Goal: Communication & Community: Answer question/provide support

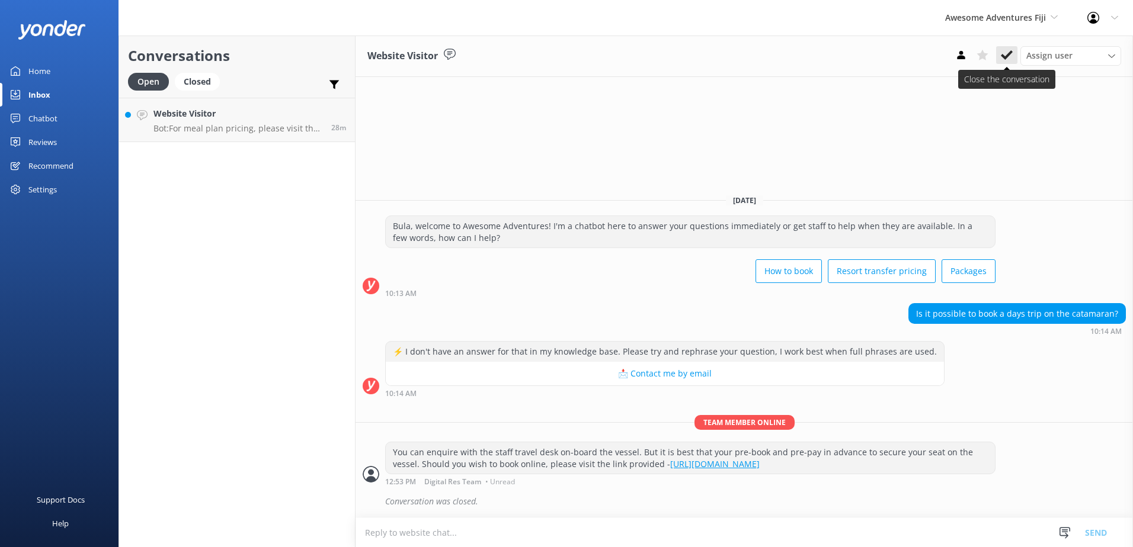
click at [1005, 60] on icon at bounding box center [1007, 55] width 12 height 12
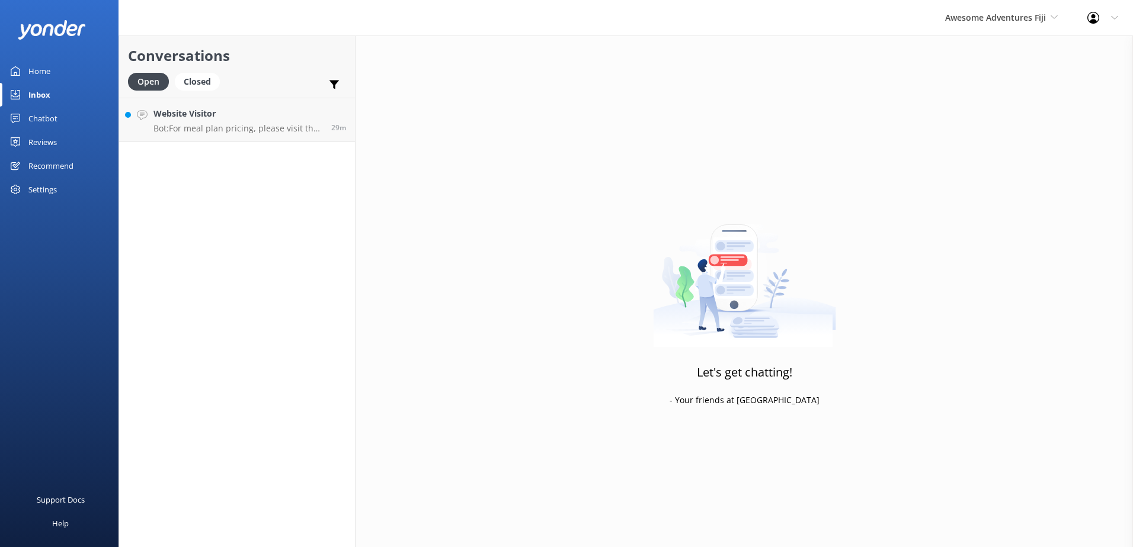
click at [1007, 27] on div "Awesome Adventures Fiji South Sea Sailing South Sea Cruises Malamala Beach Club…" at bounding box center [1001, 18] width 142 height 36
click at [993, 160] on link "Blue Lagoon Cruises" at bounding box center [989, 163] width 119 height 28
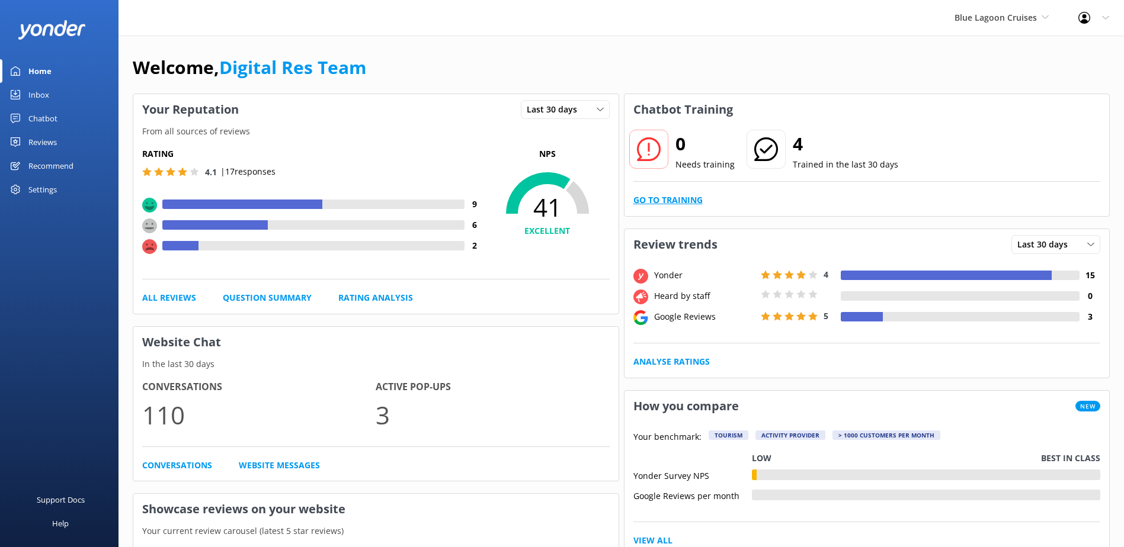
click at [639, 201] on link "Go to Training" at bounding box center [667, 200] width 69 height 13
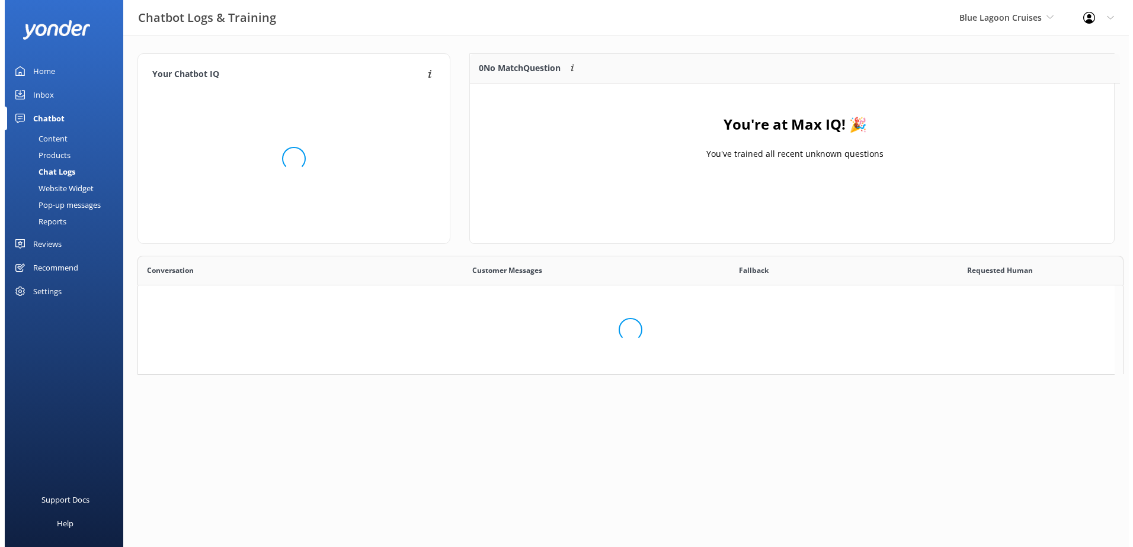
scroll to position [139, 635]
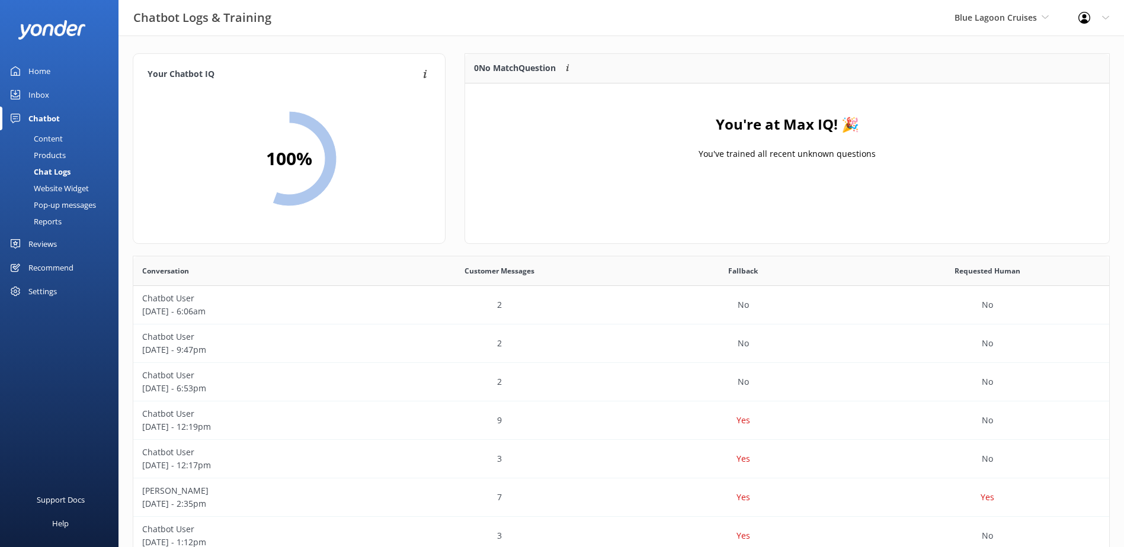
click at [43, 93] on div "Inbox" at bounding box center [38, 95] width 21 height 24
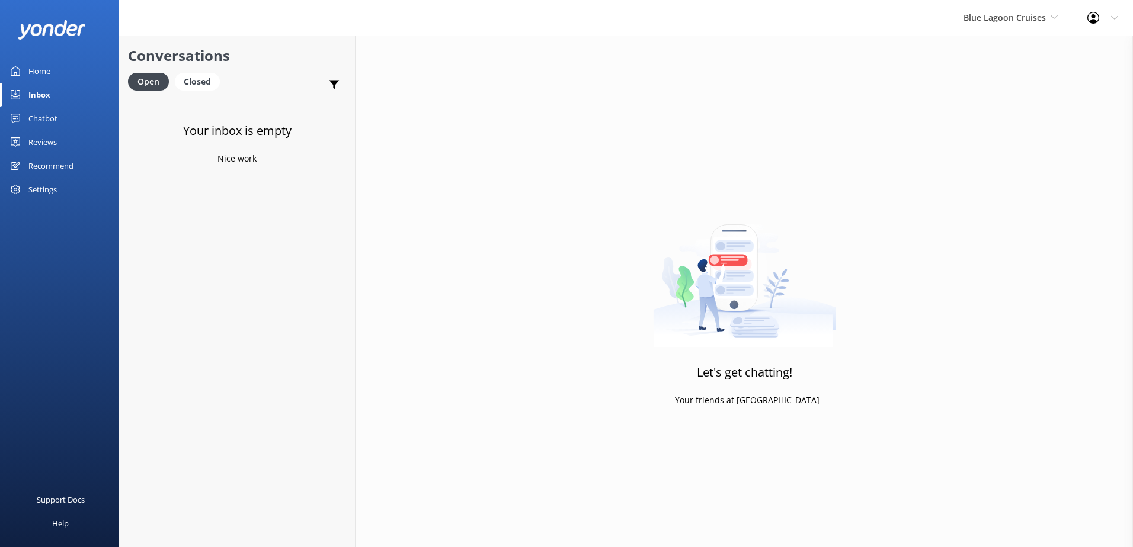
click at [998, 22] on span "Blue Lagoon Cruises" at bounding box center [1004, 17] width 82 height 11
click at [987, 52] on link "South Sea Sailing" at bounding box center [1008, 50] width 119 height 28
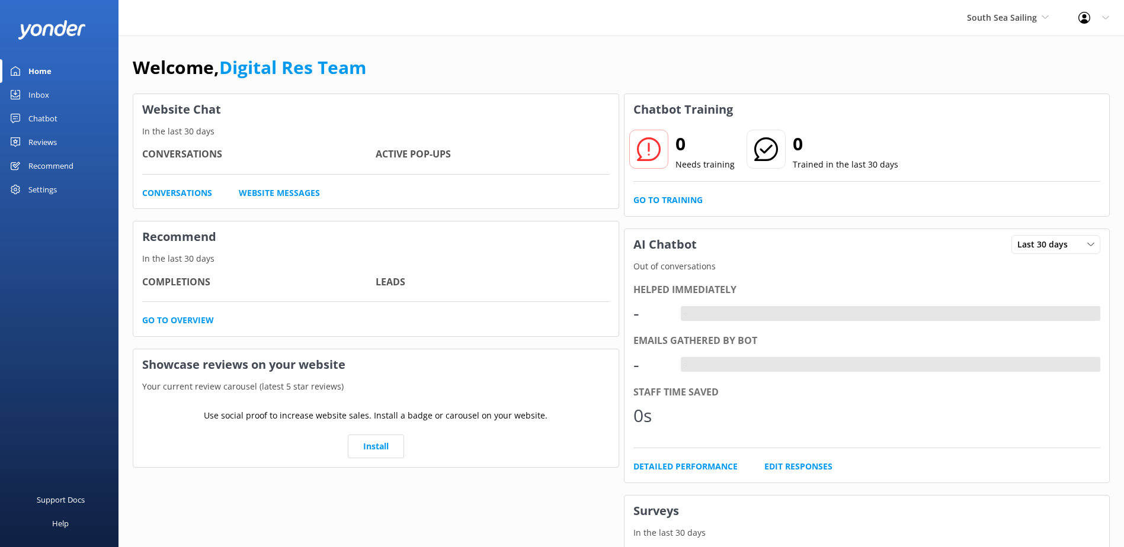
click at [47, 78] on div "Home" at bounding box center [39, 71] width 23 height 24
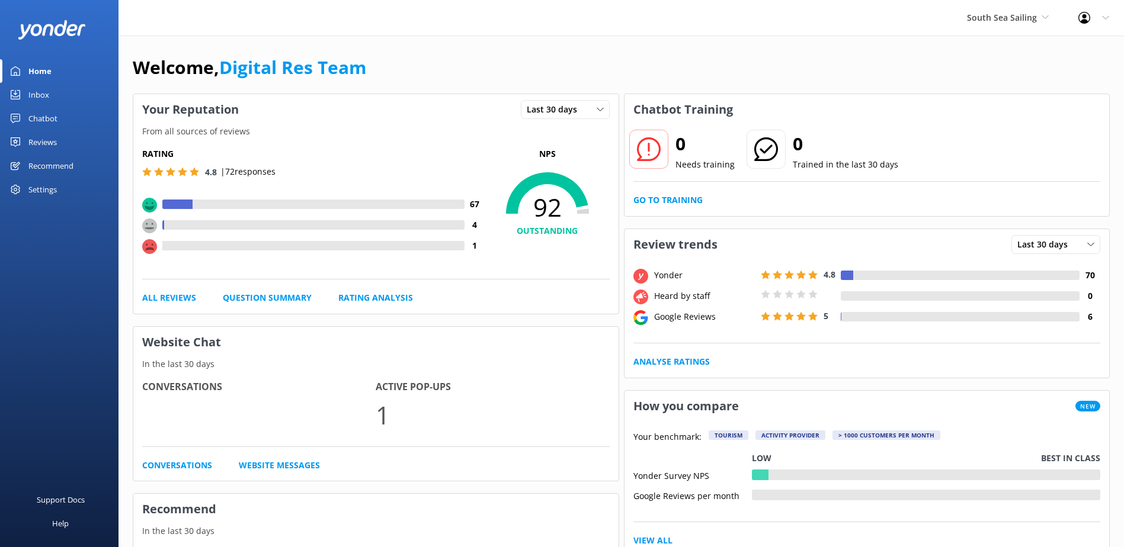
click at [43, 94] on div "Inbox" at bounding box center [38, 95] width 21 height 24
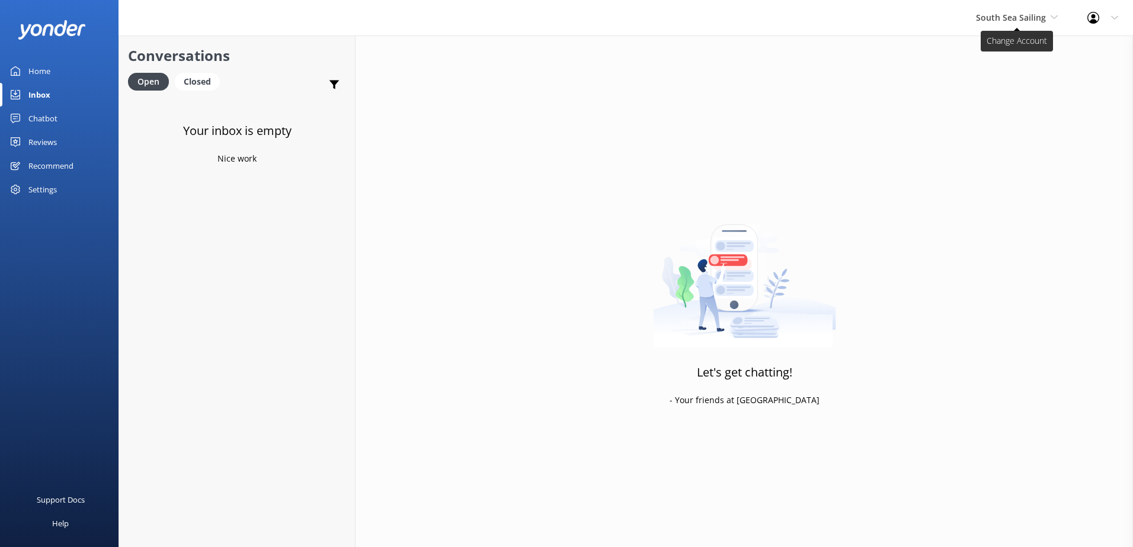
click at [1039, 18] on span "South Sea Sailing" at bounding box center [1011, 17] width 70 height 11
click at [1018, 69] on link "South Sea Cruises" at bounding box center [1020, 78] width 119 height 28
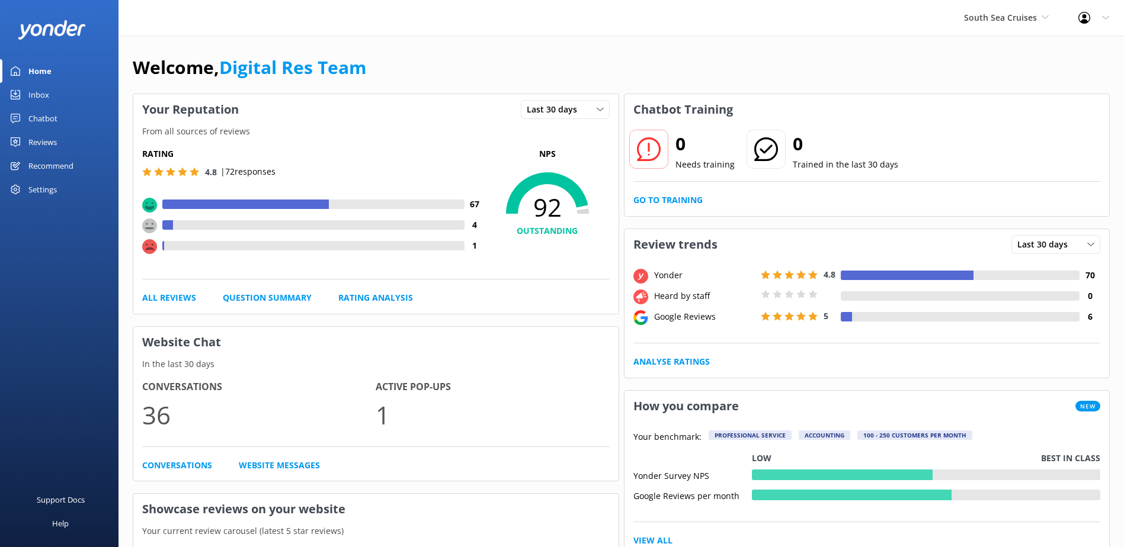
click at [43, 89] on div "Inbox" at bounding box center [38, 95] width 21 height 24
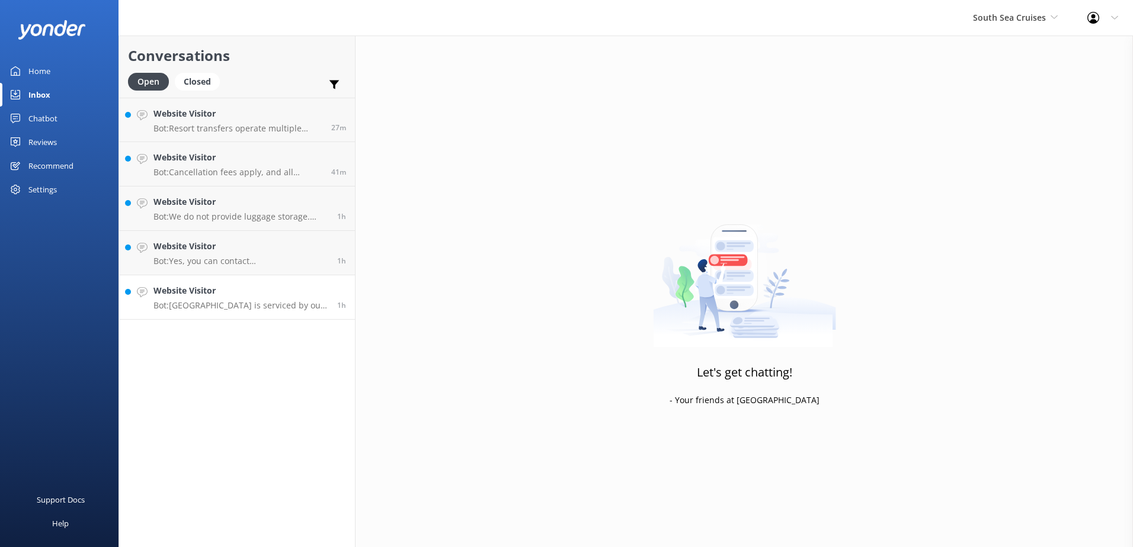
click at [232, 306] on p "Bot: Mana Island is serviced by our Mamanuca Island routes, while Mantaray Reso…" at bounding box center [240, 305] width 175 height 11
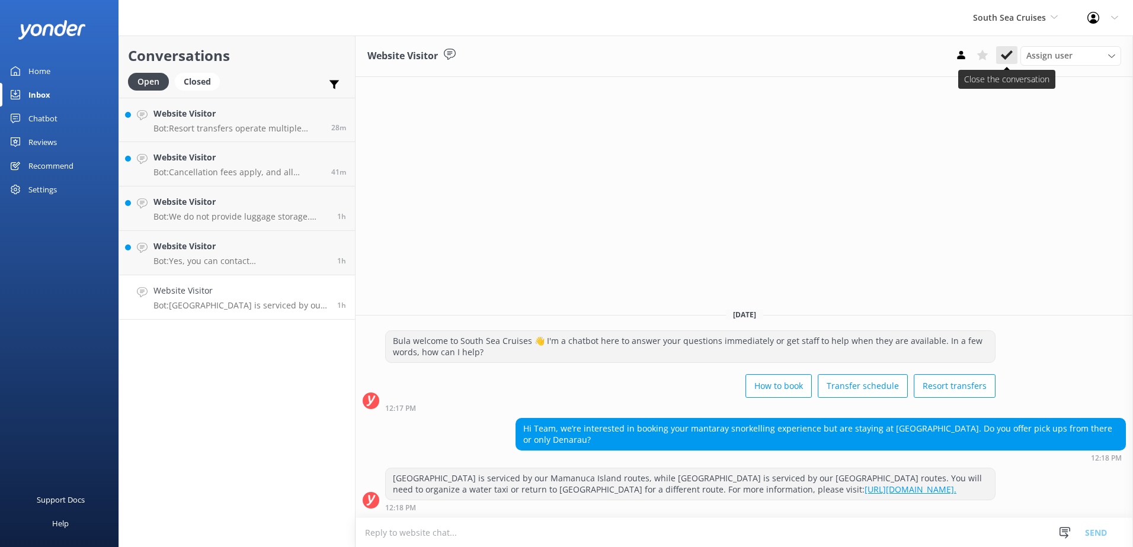
click at [1011, 59] on icon at bounding box center [1007, 55] width 12 height 12
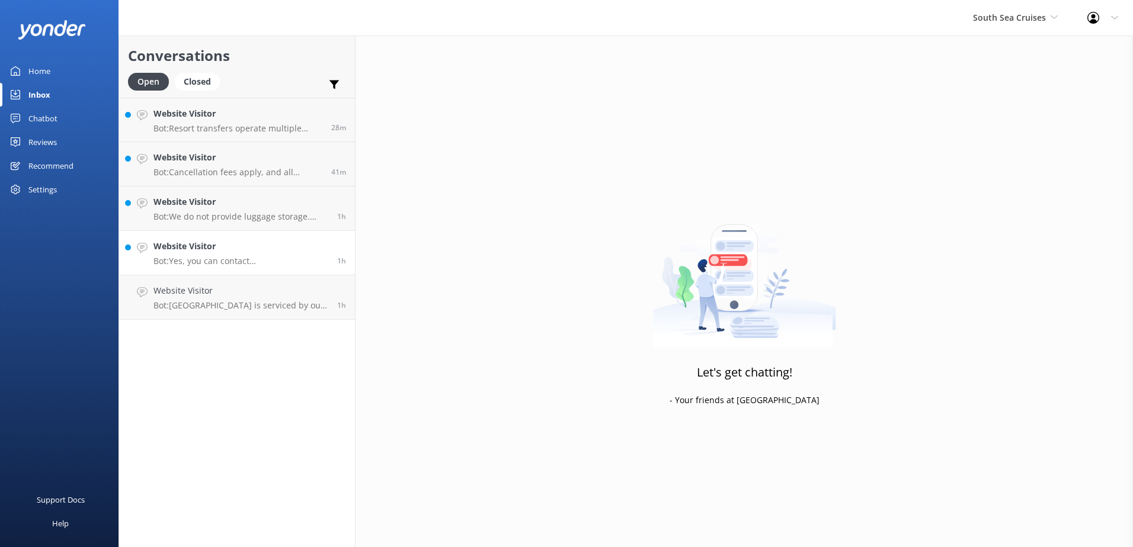
click at [215, 273] on link "Website Visitor Bot: Yes, you can contact Malamala Beach Club via email at rese…" at bounding box center [237, 253] width 236 height 44
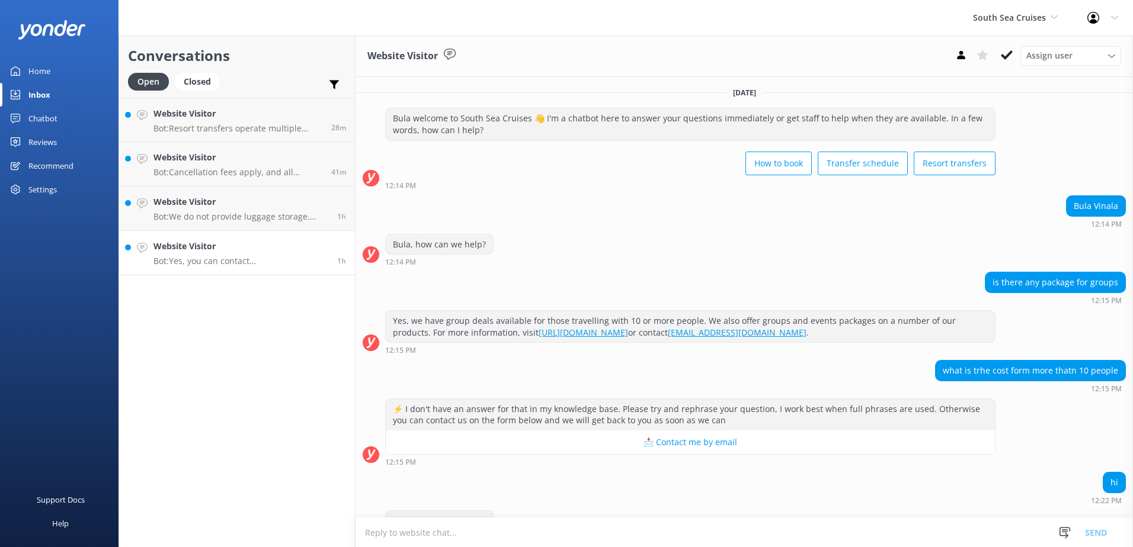
click at [223, 263] on p "Bot: Yes, you can contact Malamala Beach Club via email at reservations@ssc.com…" at bounding box center [240, 261] width 175 height 11
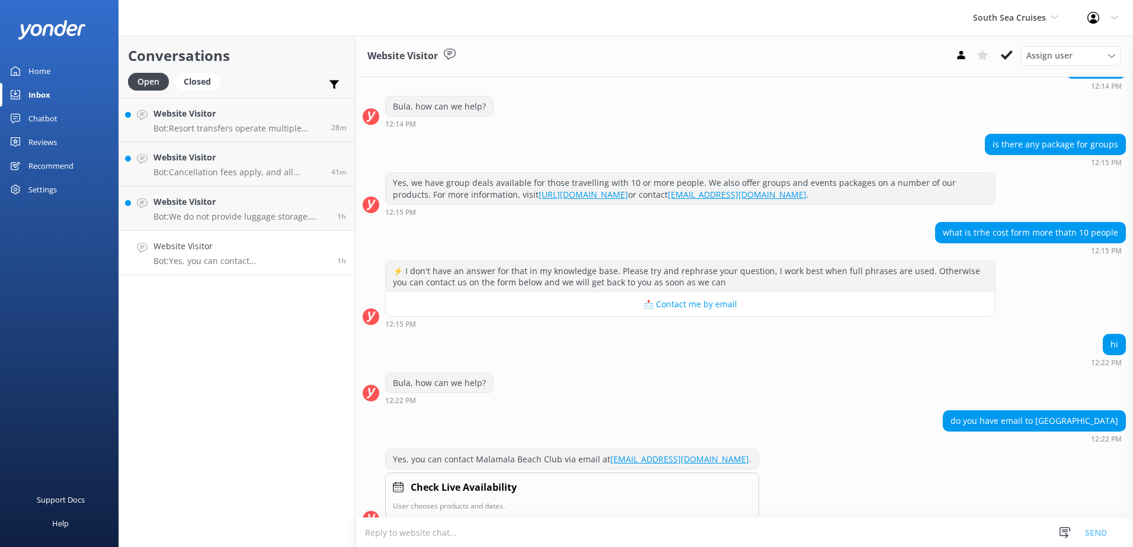
scroll to position [157, 0]
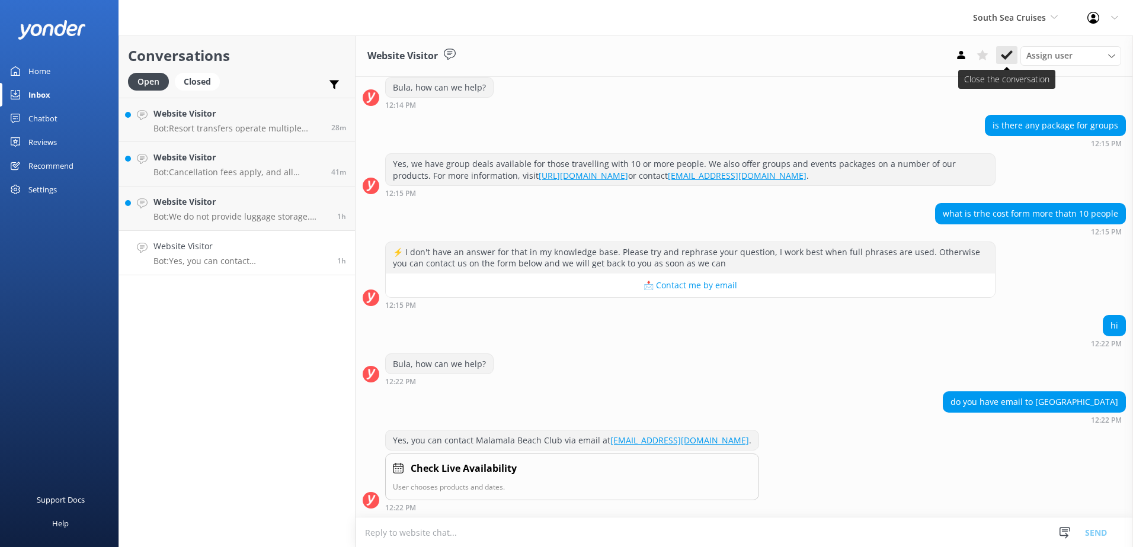
click at [1006, 55] on icon at bounding box center [1007, 55] width 12 height 12
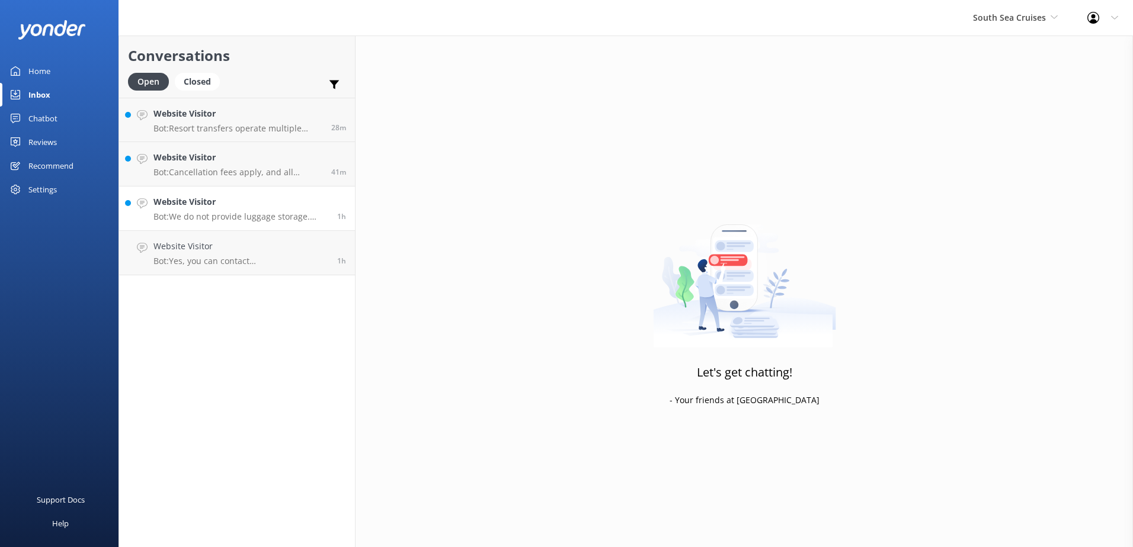
click at [215, 206] on h4 "Website Visitor" at bounding box center [240, 202] width 175 height 13
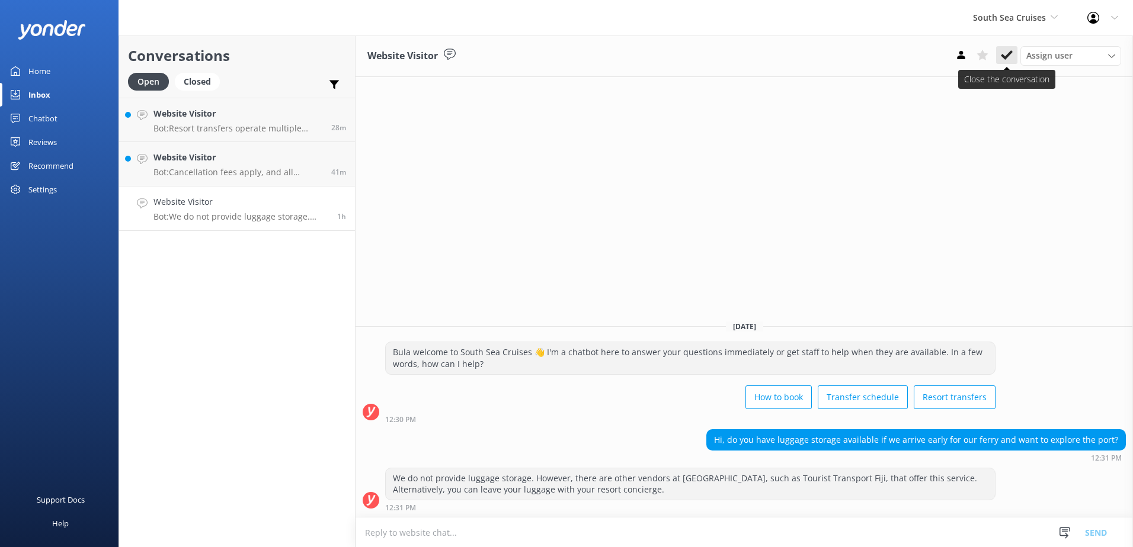
click at [997, 58] on button at bounding box center [1006, 55] width 21 height 18
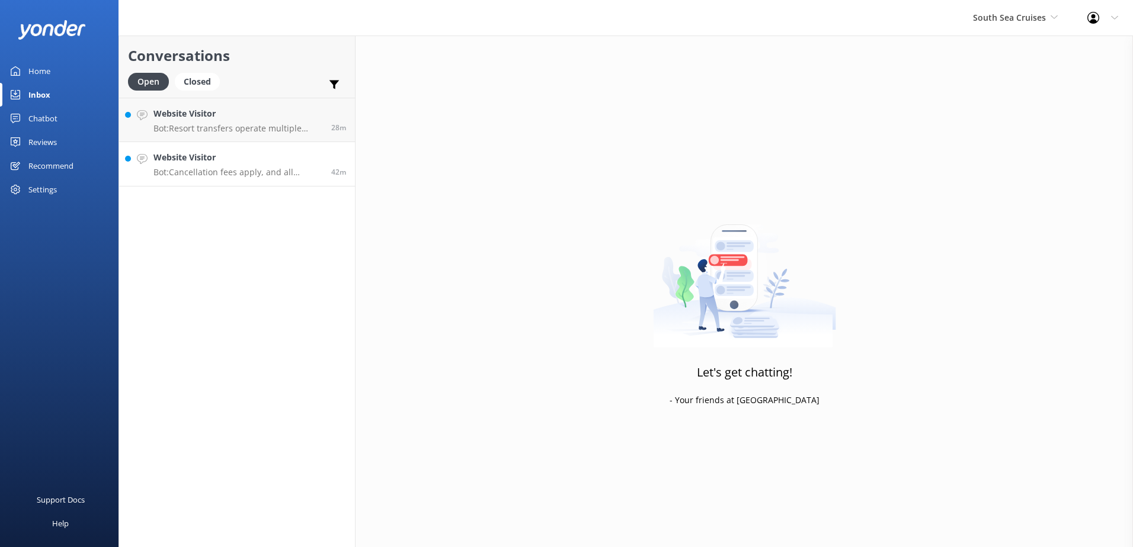
click at [243, 175] on p "Bot: Cancellation fees apply, and all cancellations must be received in writing…" at bounding box center [237, 172] width 169 height 11
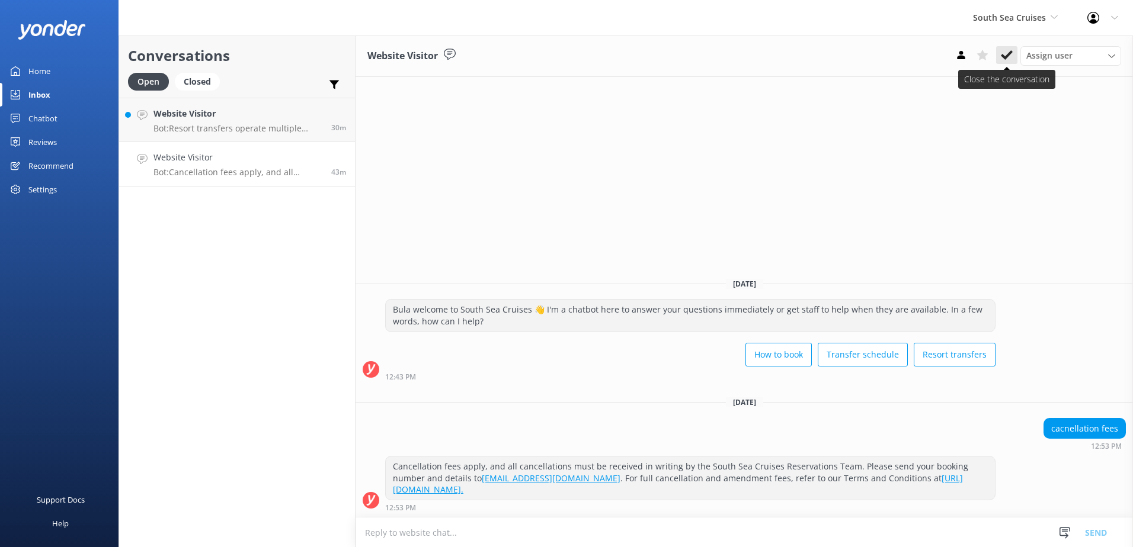
click at [1006, 56] on use at bounding box center [1007, 54] width 12 height 9
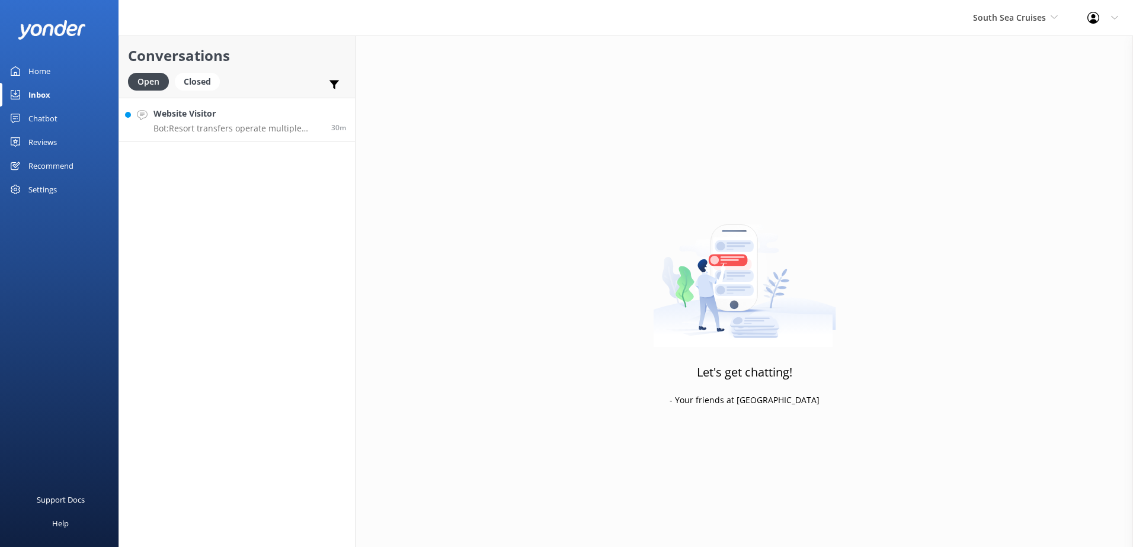
click at [265, 137] on link "Website Visitor Bot: Resort transfers operate multiple times a day, every day, …" at bounding box center [237, 120] width 236 height 44
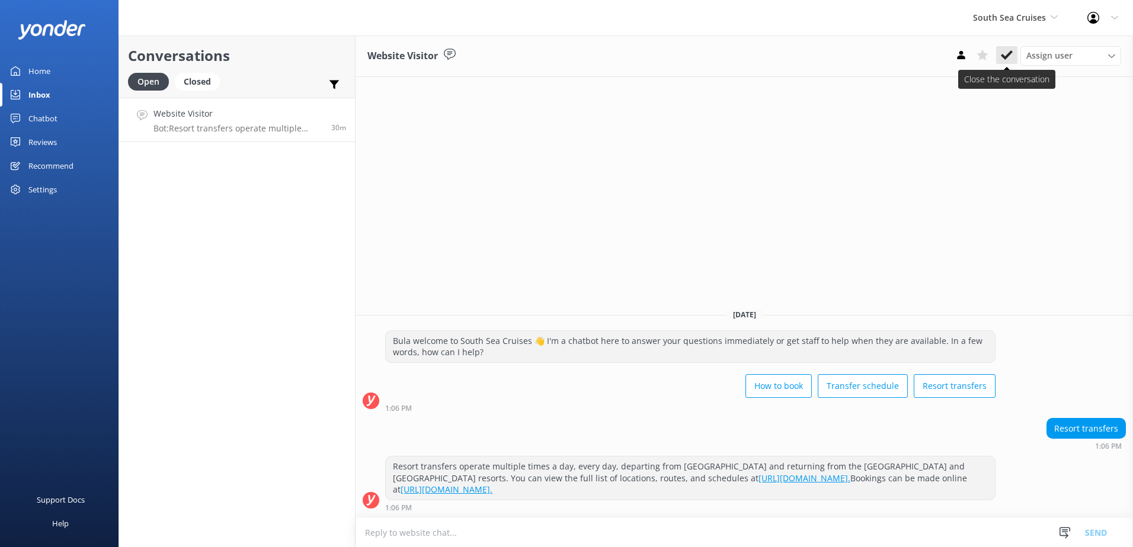
click at [1006, 46] on button at bounding box center [1006, 55] width 21 height 18
click at [1026, 20] on span "South Sea Cruises" at bounding box center [1009, 17] width 73 height 11
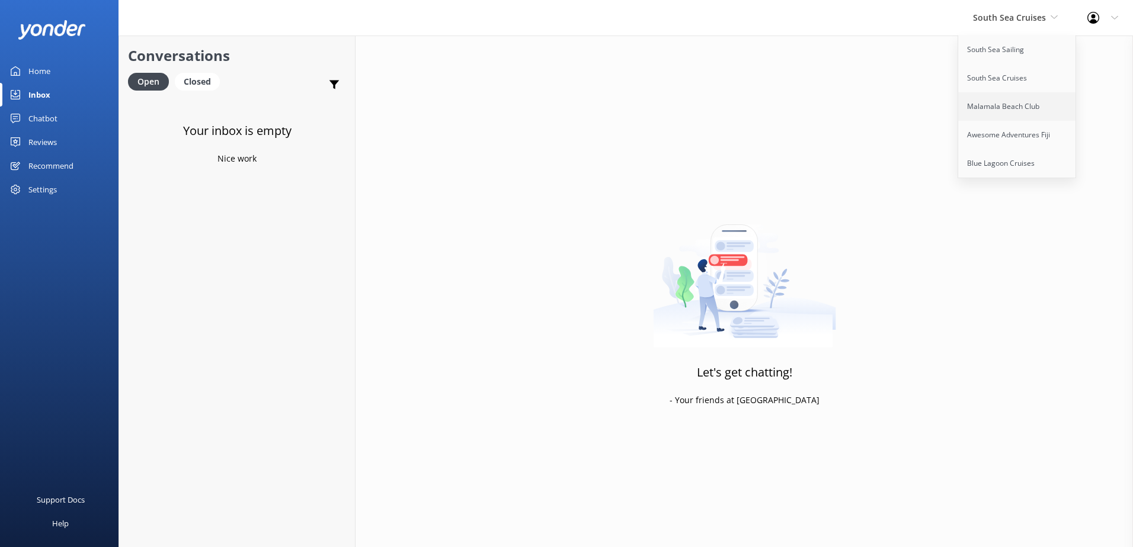
click at [1022, 108] on link "Malamala Beach Club" at bounding box center [1017, 106] width 119 height 28
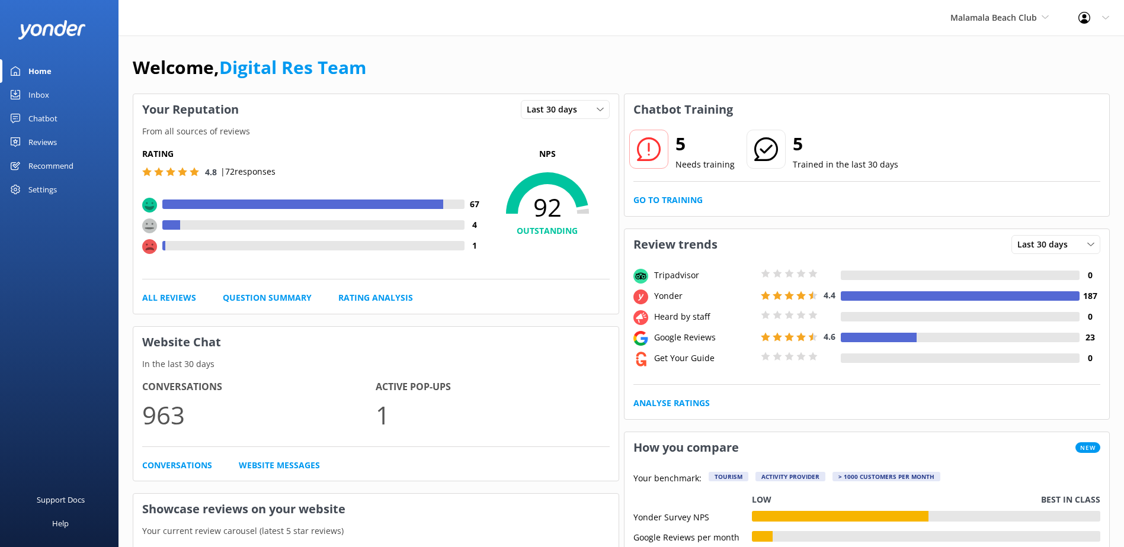
click at [42, 102] on div "Inbox" at bounding box center [38, 95] width 21 height 24
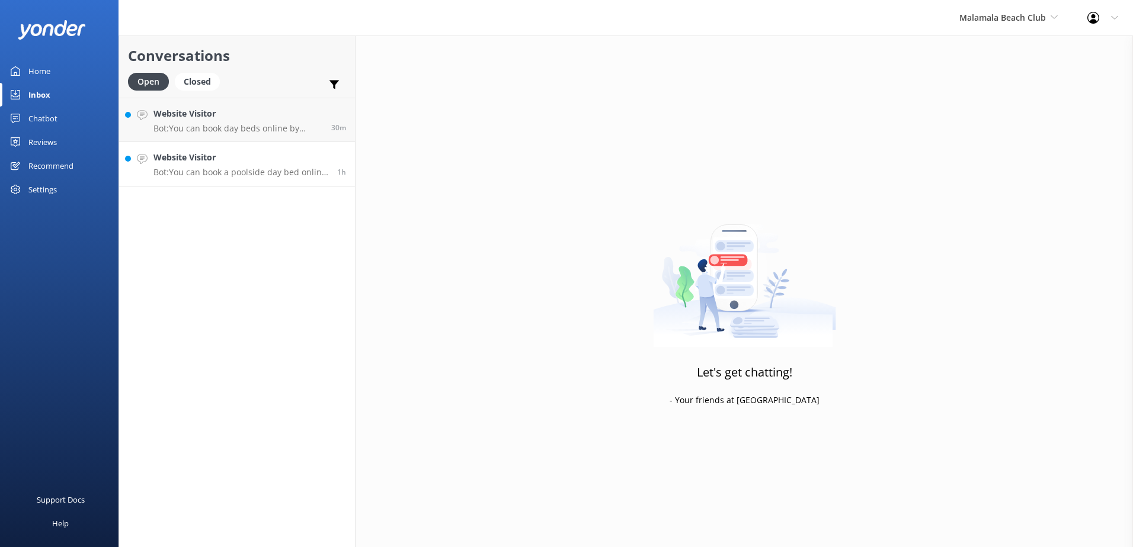
click at [276, 172] on p "Bot: You can book a poolside day bed online at https://www.malamalabeachclub.co…" at bounding box center [240, 172] width 175 height 11
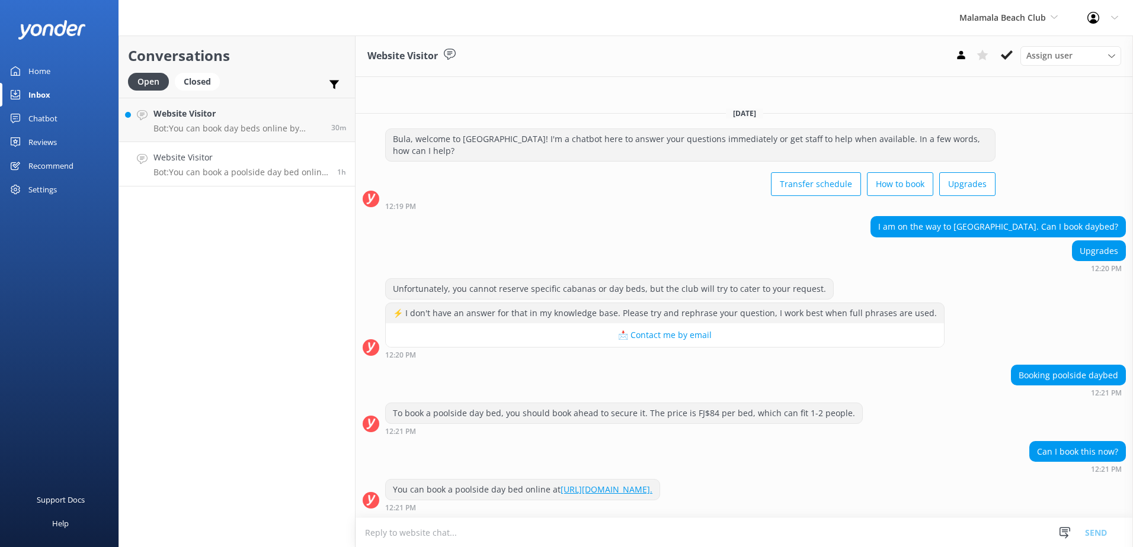
click at [554, 539] on textarea at bounding box center [744, 532] width 777 height 29
type textarea "k"
type textarea "Kindly be advised"
click at [475, 532] on textarea at bounding box center [744, 532] width 777 height 29
click at [572, 534] on textarea "Kindly be advised that all poolside day bed" at bounding box center [744, 533] width 777 height 30
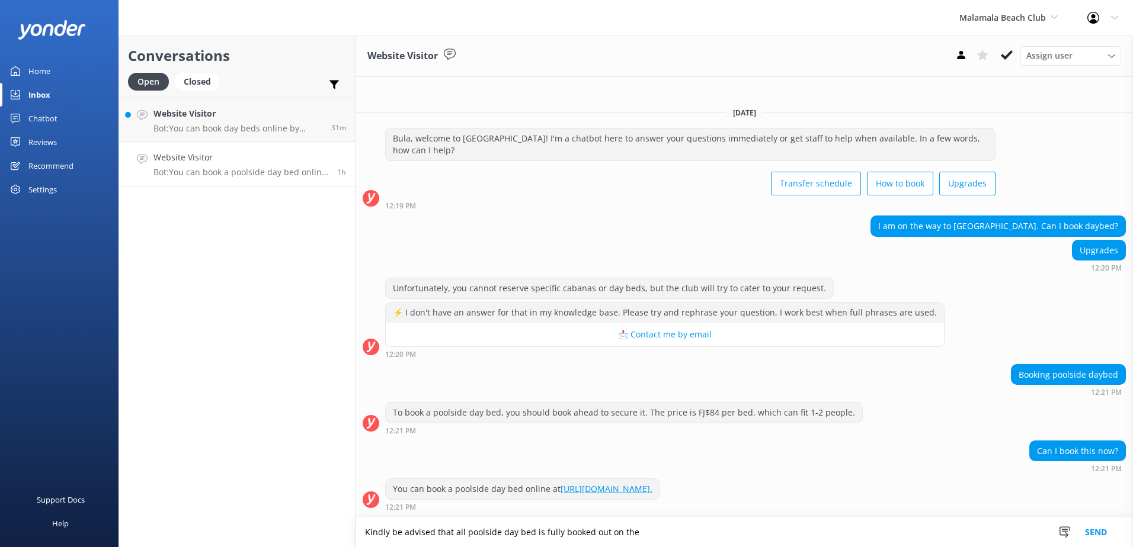
click at [745, 532] on textarea "Kindly be advised that all poolside day bed is fully booked out on the" at bounding box center [744, 533] width 777 height 30
click at [685, 540] on textarea "Kindly be advised that all poolside day bed is fully booked out on the" at bounding box center [744, 533] width 777 height 30
type textarea "Kindly be advised that all poolside day bed is fully booked out on the 30th of …"
click at [1088, 529] on button "Send" at bounding box center [1096, 533] width 44 height 30
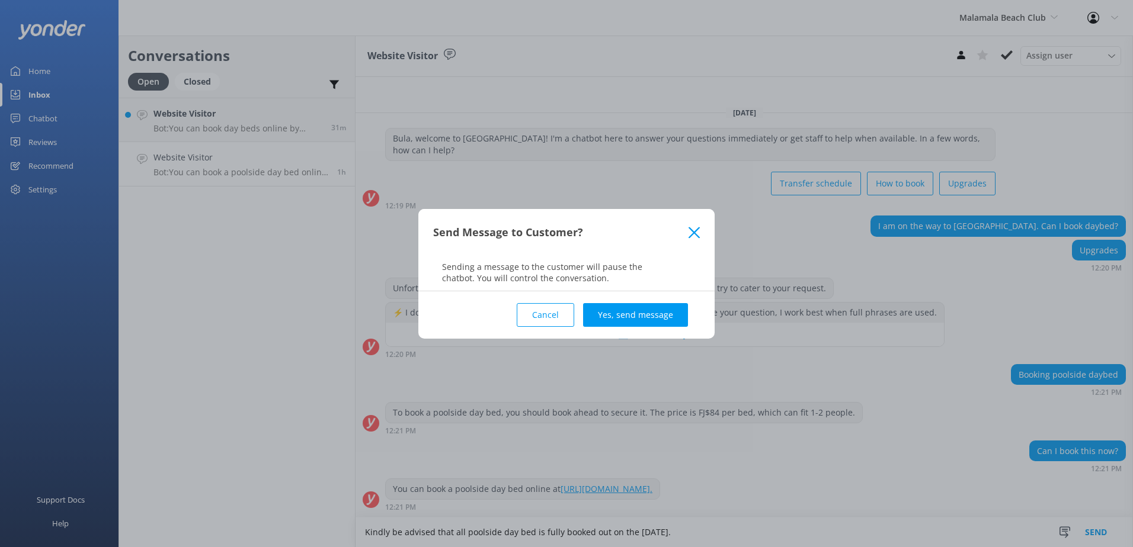
click at [645, 310] on button "Yes, send message" at bounding box center [635, 315] width 105 height 24
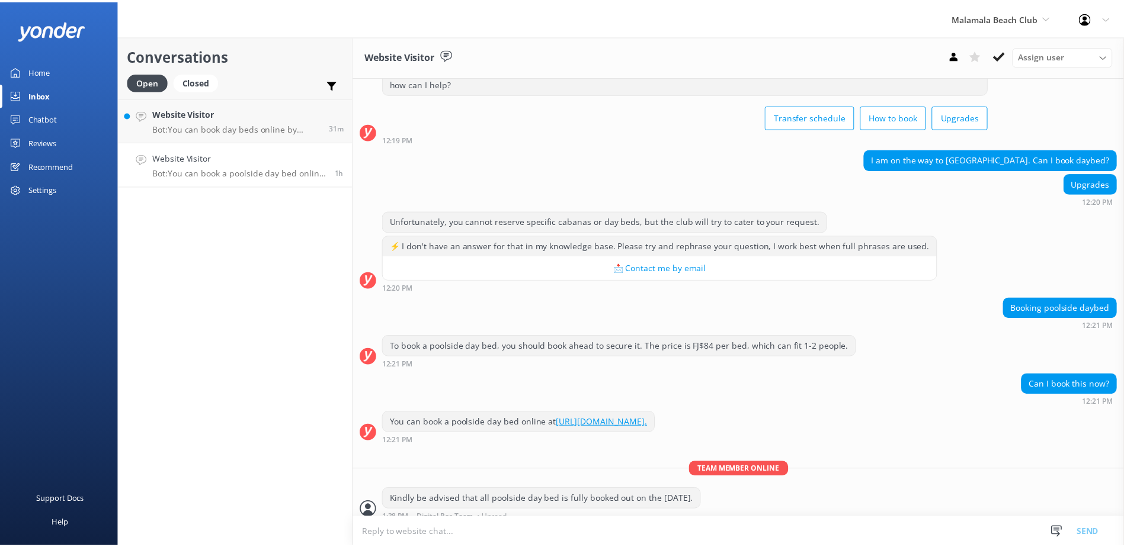
scroll to position [56, 0]
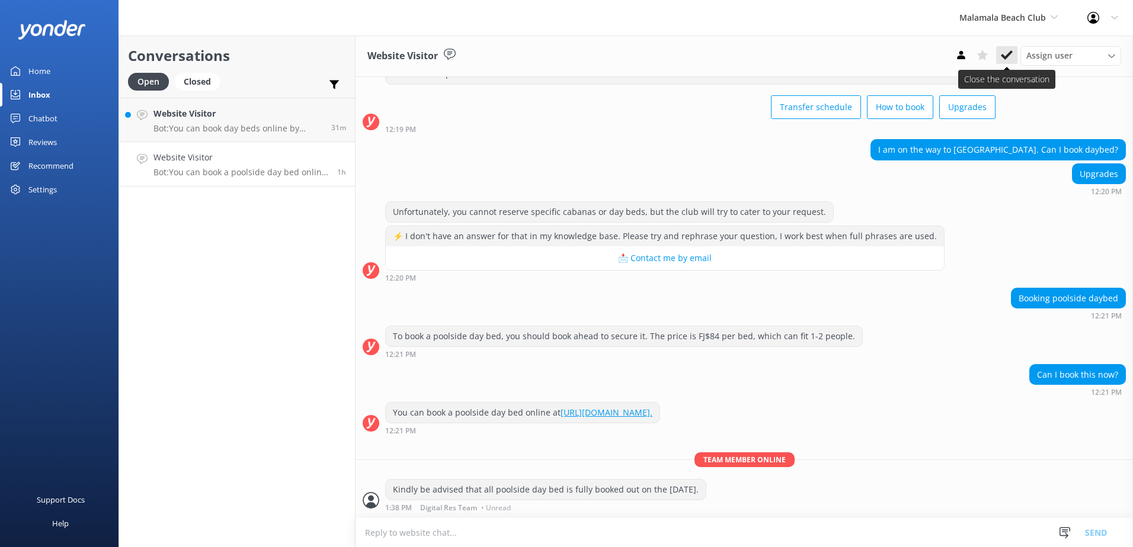
click at [1006, 53] on icon at bounding box center [1007, 55] width 12 height 12
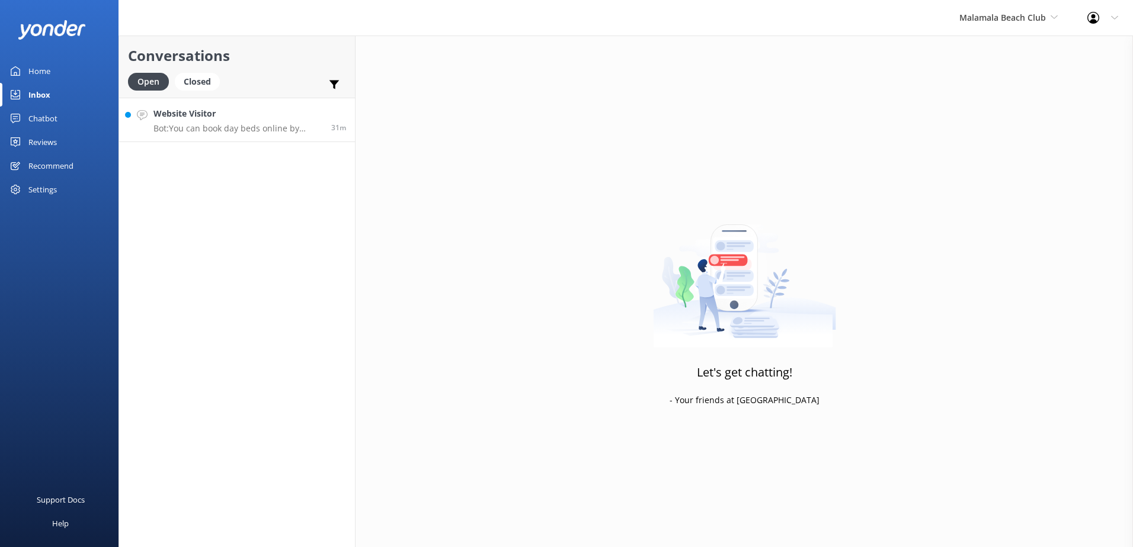
click at [261, 130] on p "Bot: You can book day beds online by visiting https://secure.malamalabeachclub.…" at bounding box center [237, 128] width 169 height 11
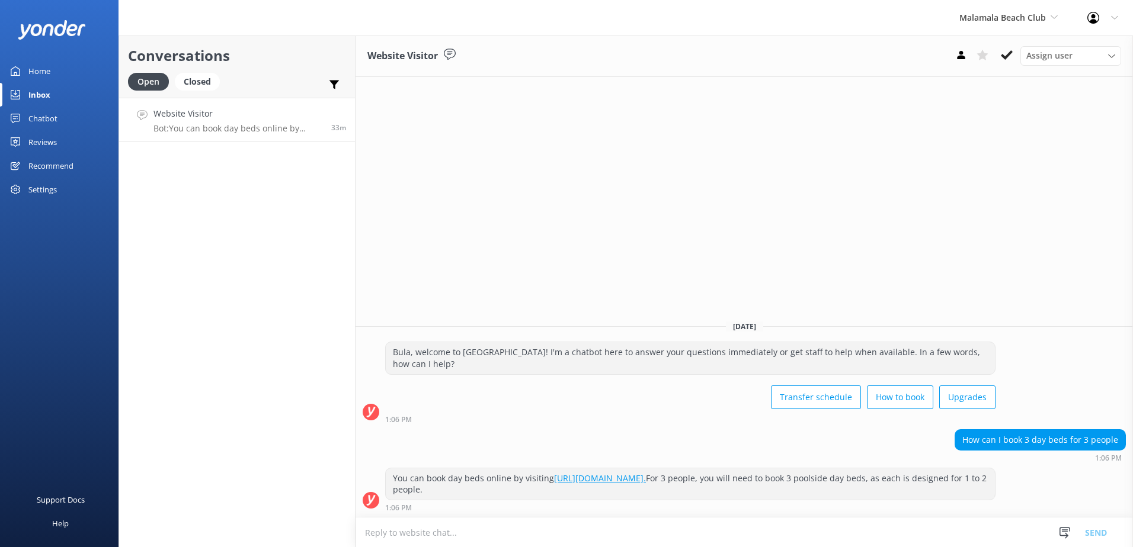
click at [704, 523] on textarea at bounding box center [744, 532] width 777 height 29
click at [47, 119] on div "Chatbot" at bounding box center [42, 119] width 29 height 24
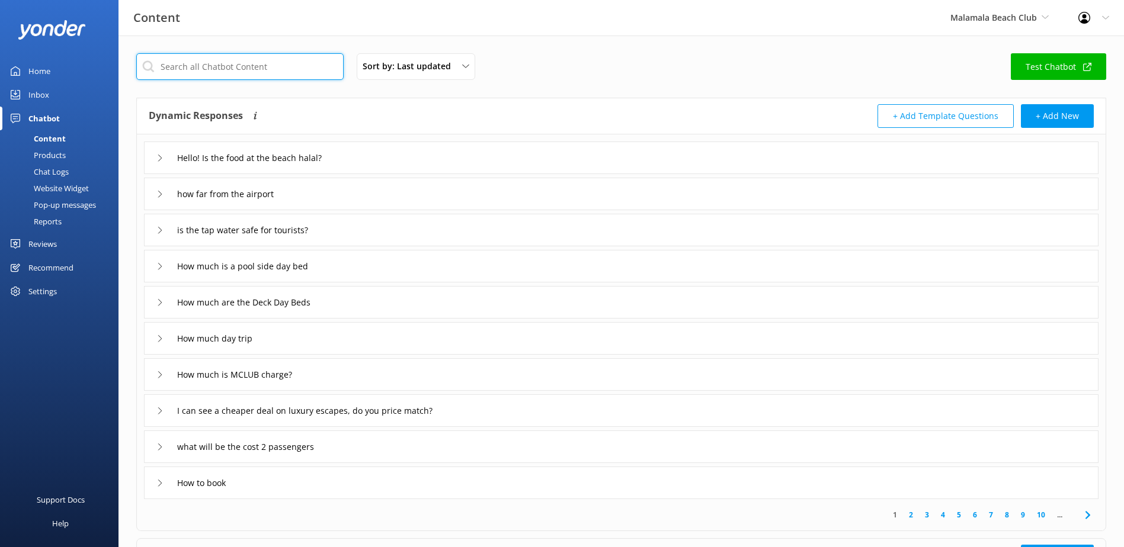
click at [264, 74] on input "text" at bounding box center [239, 66] width 207 height 27
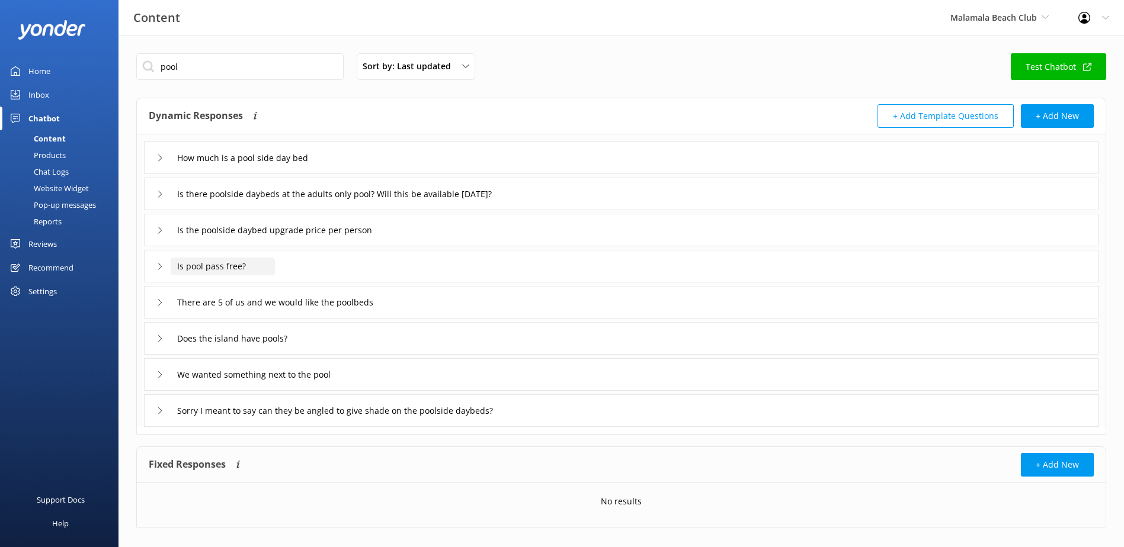
click at [228, 167] on input "Is pool pass free?" at bounding box center [251, 158] width 161 height 18
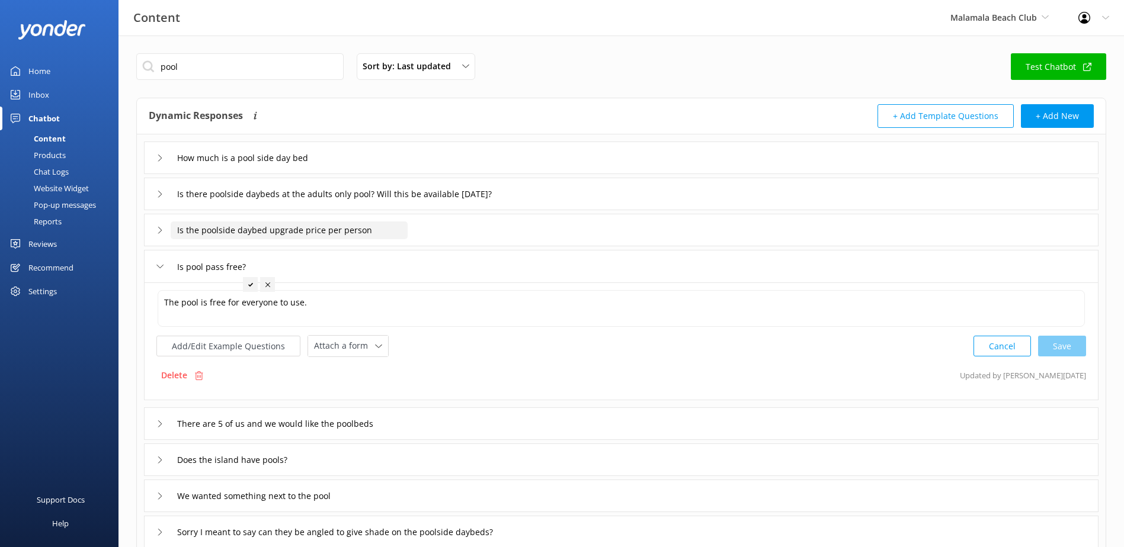
click at [249, 167] on input "Is the poolside daybed upgrade price per person" at bounding box center [251, 158] width 161 height 18
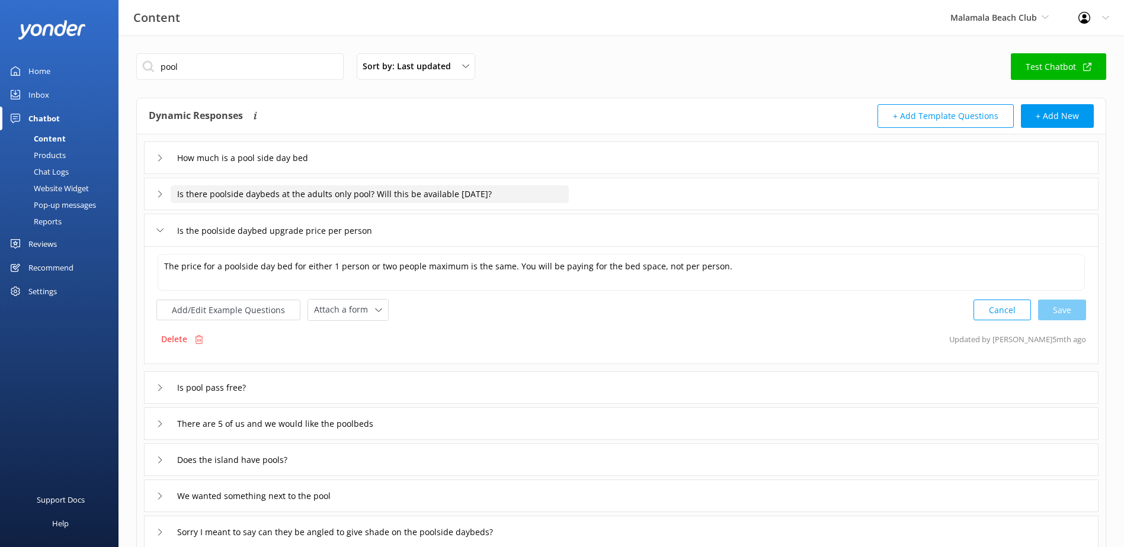
click at [268, 167] on input "Is there poolside daybeds at the adults only pool? Will this be available 23 Ma…" at bounding box center [251, 158] width 161 height 18
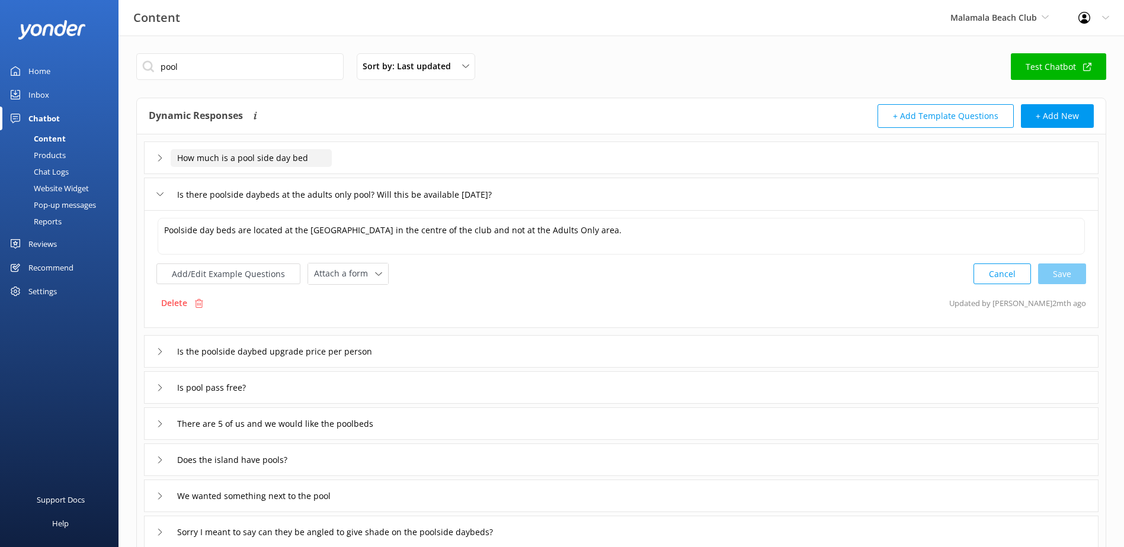
click at [233, 162] on input "How much is a pool side day bed" at bounding box center [251, 158] width 161 height 18
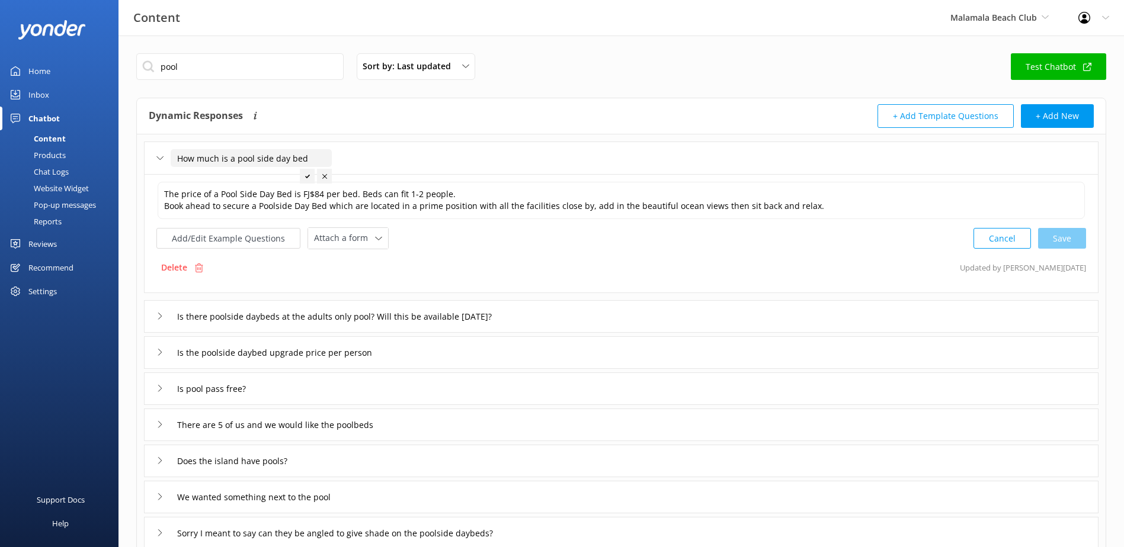
click at [325, 177] on icon at bounding box center [324, 176] width 5 height 5
click at [219, 66] on input "pool" at bounding box center [239, 66] width 207 height 27
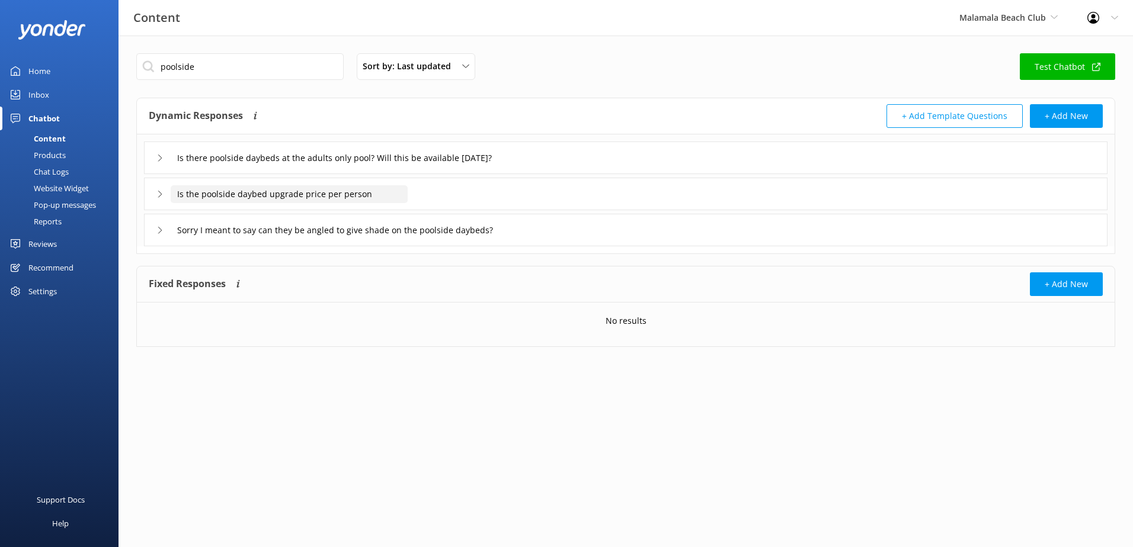
click at [300, 167] on input "Is the poolside daybed upgrade price per person" at bounding box center [370, 158] width 398 height 18
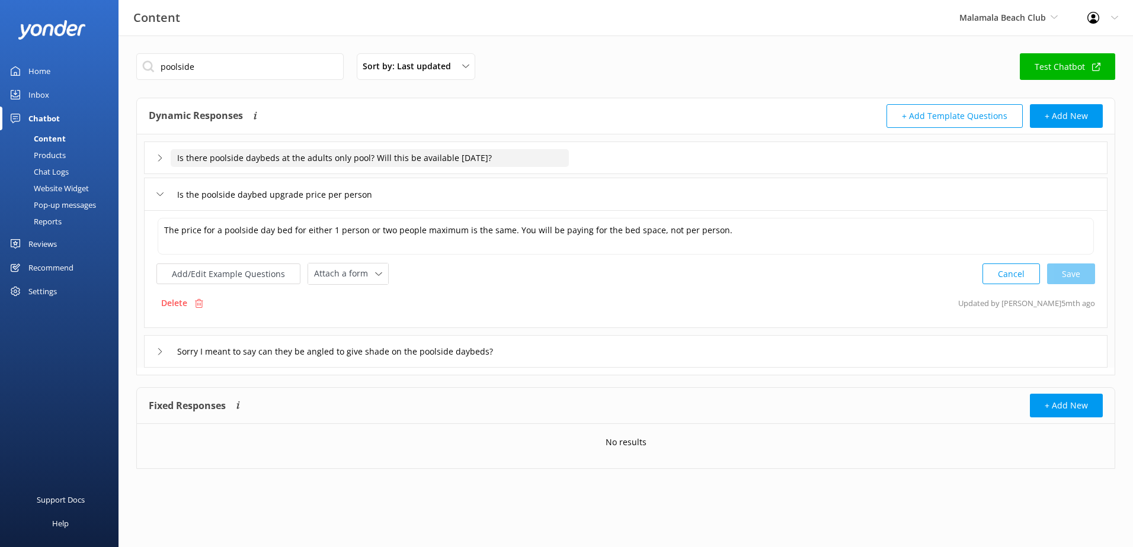
click at [322, 152] on input "Is there poolside daybeds at the adults only pool? Will this be available 23 Ma…" at bounding box center [370, 158] width 398 height 18
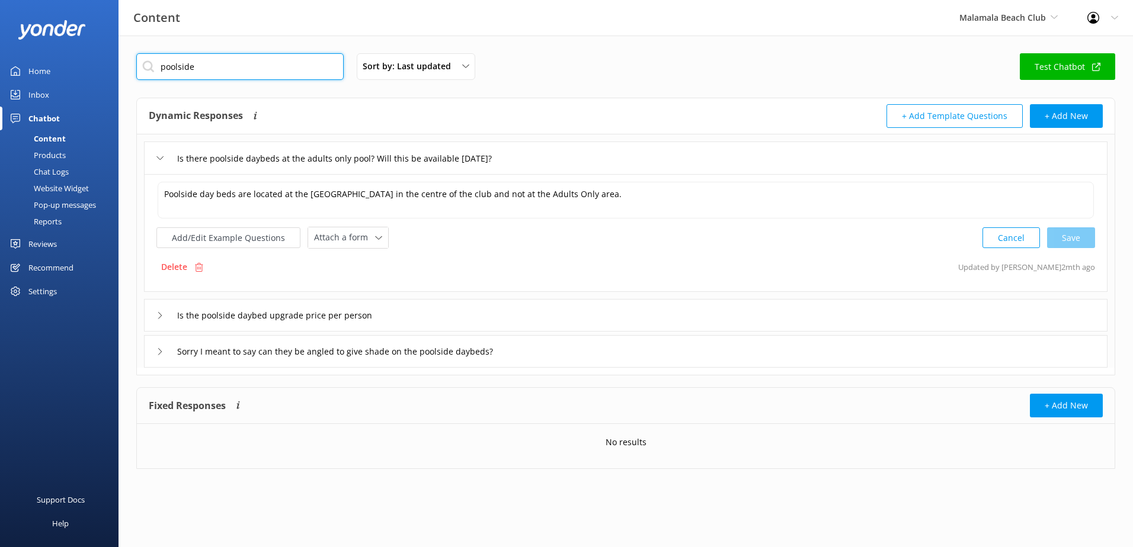
drag, startPoint x: 260, startPoint y: 67, endPoint x: 116, endPoint y: 61, distance: 144.1
click at [116, 61] on div "Content Malamala Beach Club South Sea Sailing South Sea Cruises Malamala Beach …" at bounding box center [566, 270] width 1133 height 469
type input "b"
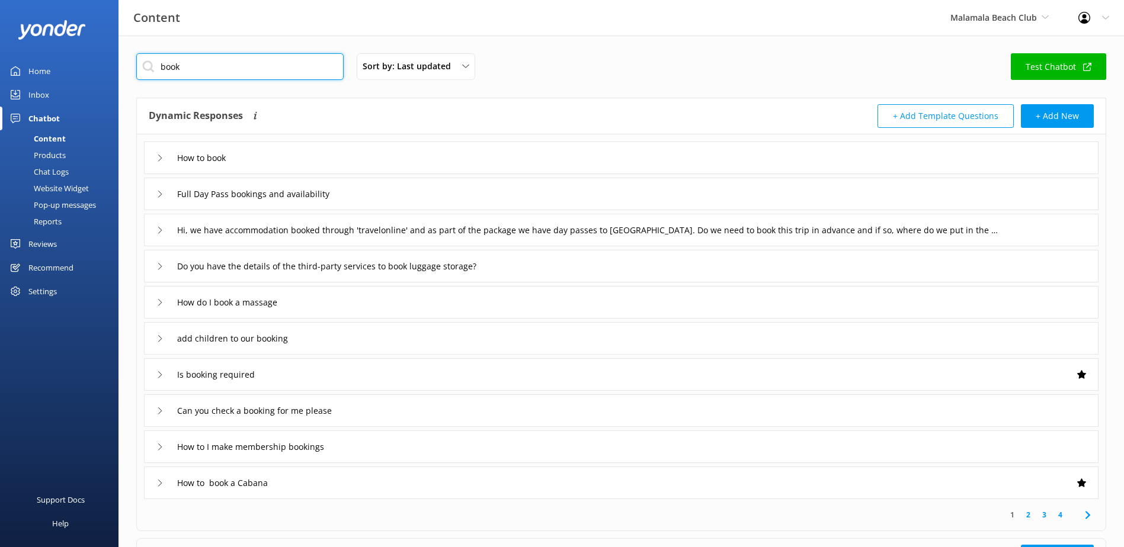
scroll to position [108, 0]
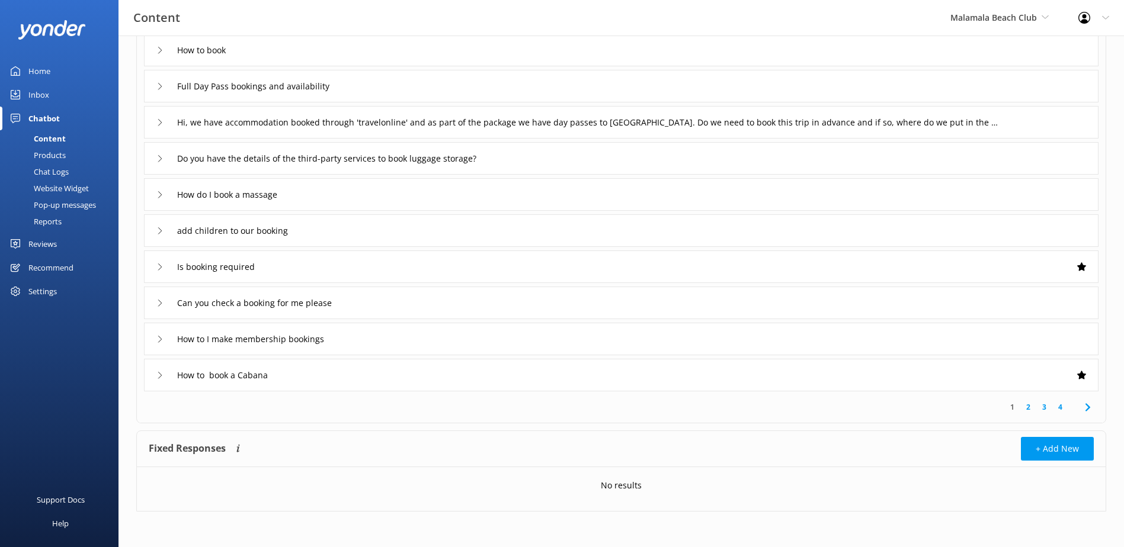
type input "book"
click at [415, 382] on div "How to book a Cabana" at bounding box center [621, 375] width 955 height 33
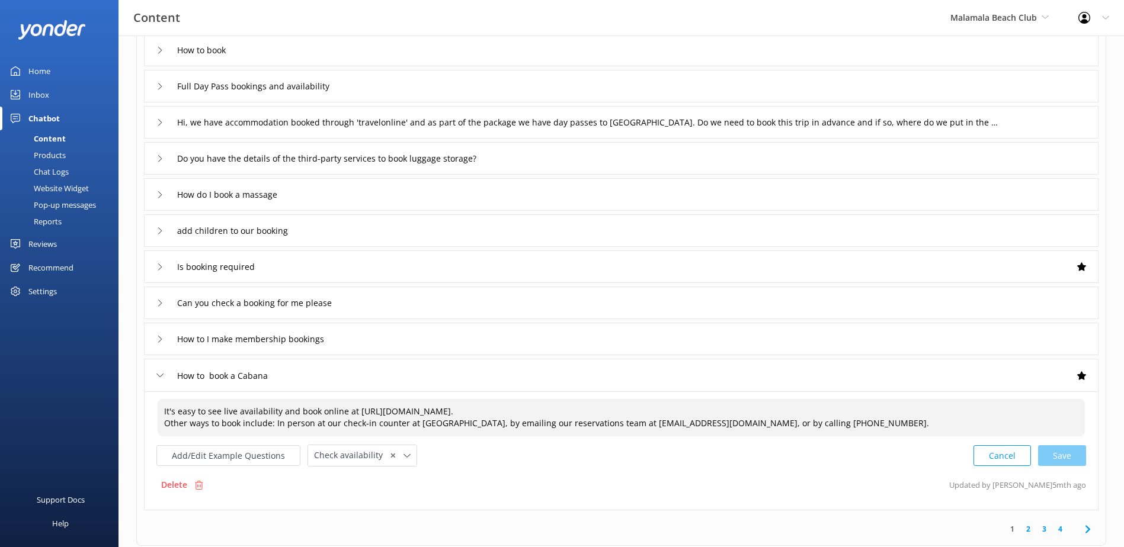
drag, startPoint x: 872, startPoint y: 425, endPoint x: 85, endPoint y: 398, distance: 787.3
click at [85, 398] on div "Content Malamala Beach Club South Sea Sailing South Sea Cruises Malamala Beach …" at bounding box center [562, 299] width 1124 height 742
click at [63, 101] on link "Inbox" at bounding box center [59, 95] width 119 height 24
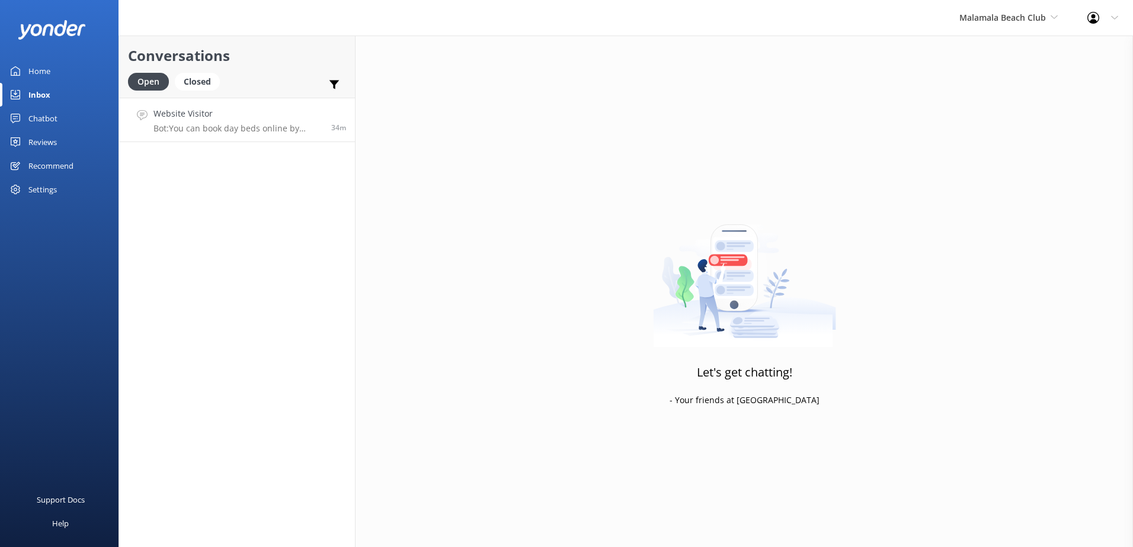
click at [217, 105] on link "Website Visitor Bot: You can book day beds online by visiting https://secure.ma…" at bounding box center [237, 120] width 236 height 44
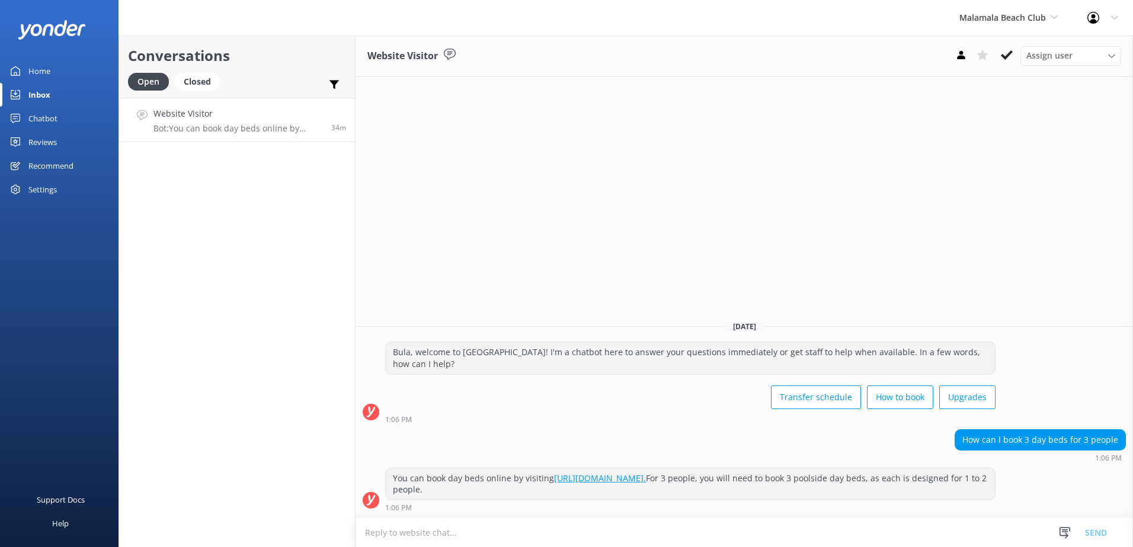
click at [608, 529] on textarea at bounding box center [744, 532] width 777 height 29
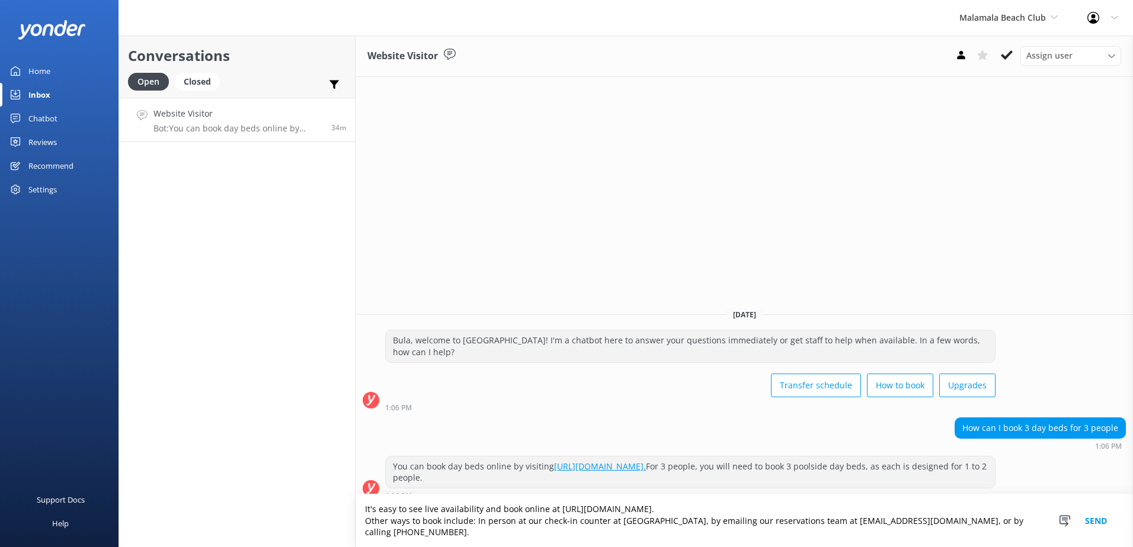
click at [799, 521] on textarea "It's easy to see live availability and book online at https://secure.malamalabe…" at bounding box center [744, 521] width 777 height 53
type textarea "It's easy to see live availability and book online at https://secure.malamalabe…"
click at [1095, 522] on button "Send" at bounding box center [1096, 521] width 44 height 53
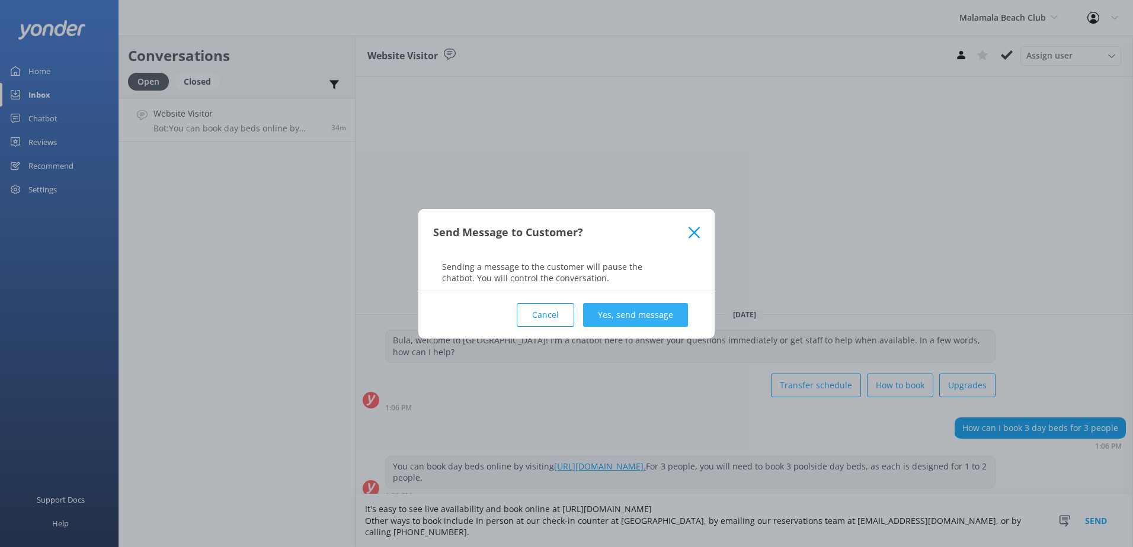
click at [640, 311] on button "Yes, send message" at bounding box center [635, 315] width 105 height 24
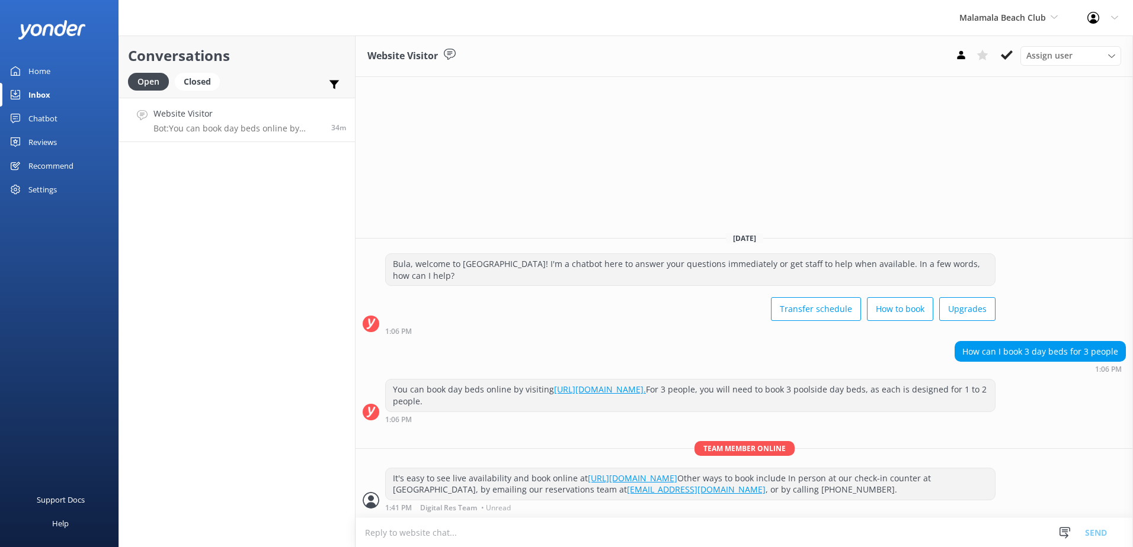
click at [677, 473] on link "https://secure.malamalabeachclub.com/day-trips/availability" at bounding box center [632, 478] width 89 height 11
click at [1008, 51] on icon at bounding box center [1007, 55] width 12 height 12
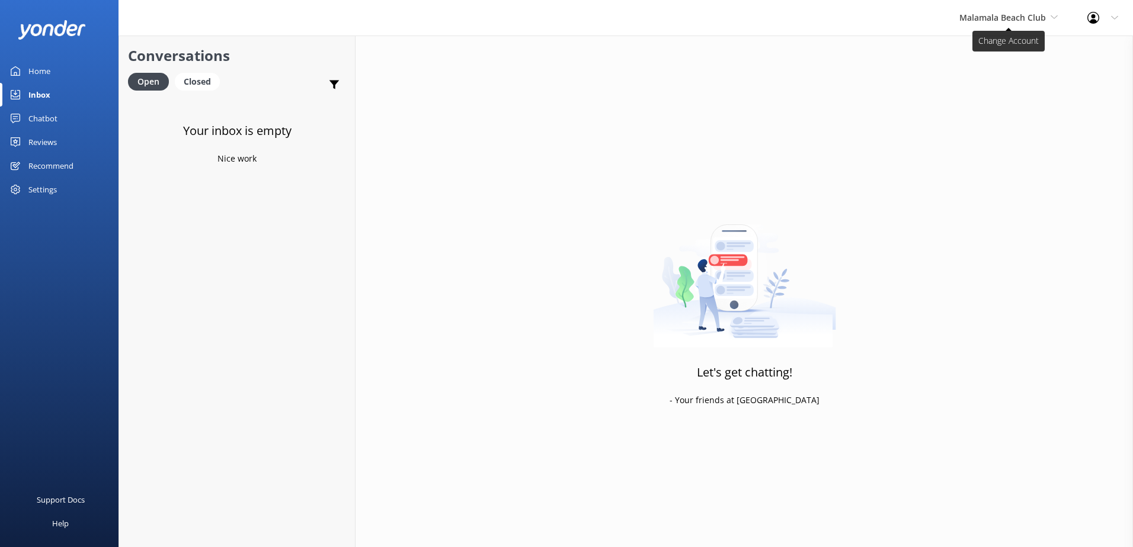
click at [1016, 23] on span "Malamala Beach Club" at bounding box center [1008, 17] width 98 height 13
click at [993, 136] on link "Awesome Adventures Fiji" at bounding box center [1003, 135] width 119 height 28
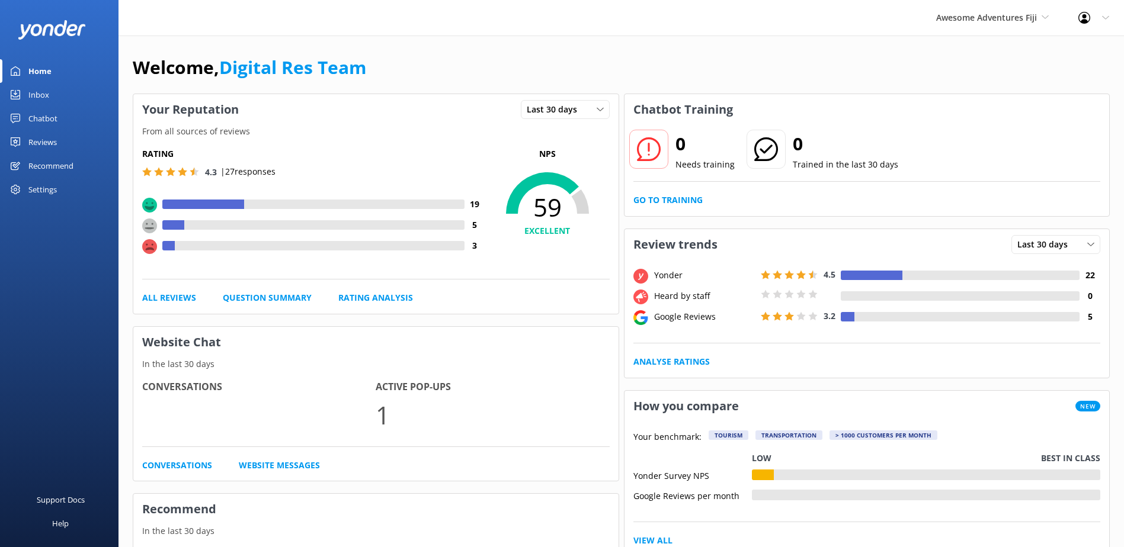
click at [52, 103] on link "Inbox" at bounding box center [59, 95] width 119 height 24
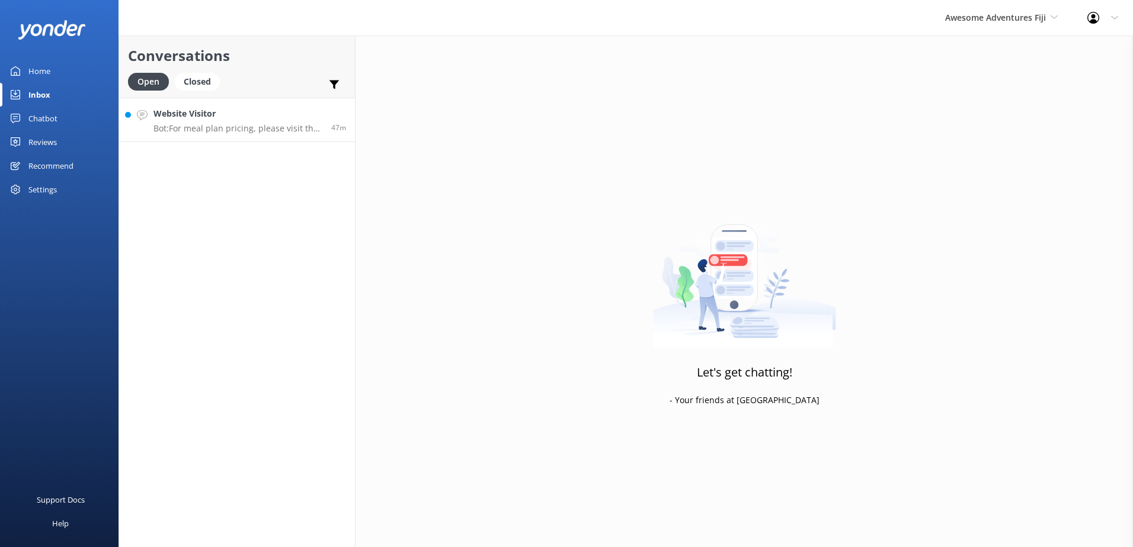
click at [257, 125] on p "Bot: For meal plan pricing, please visit the FIJI ISLAND ACCOMMODATION tab unde…" at bounding box center [237, 128] width 169 height 11
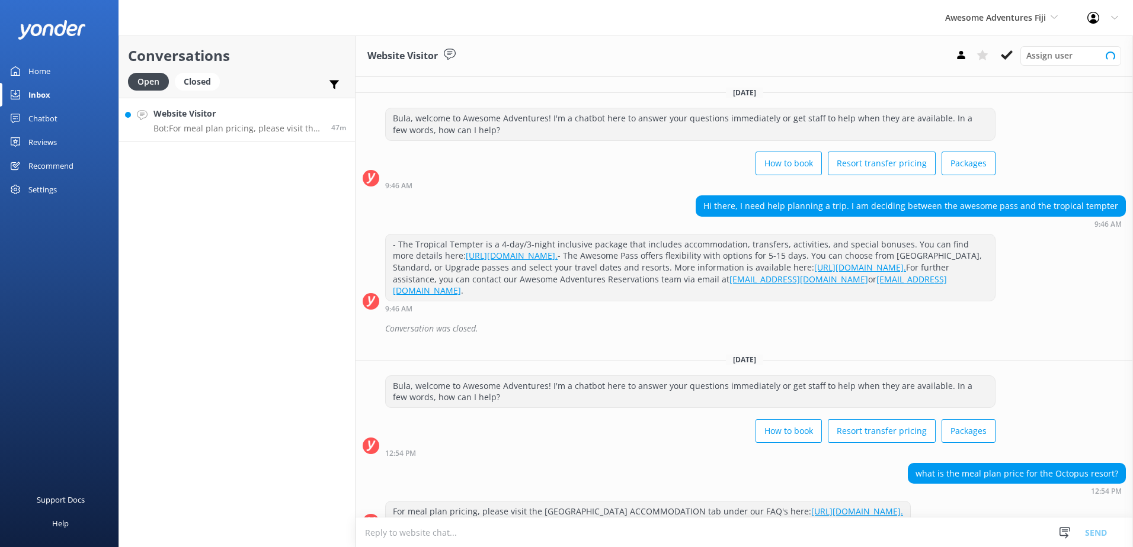
scroll to position [33, 0]
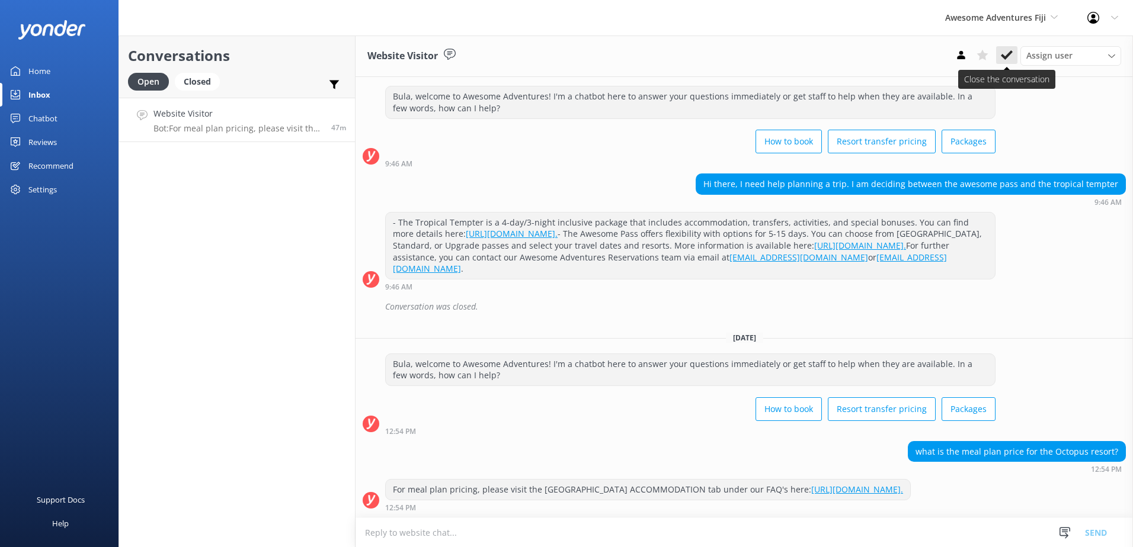
click at [1014, 53] on button at bounding box center [1006, 55] width 21 height 18
click at [1020, 29] on div "Awesome Adventures Fiji South Sea Sailing South Sea Cruises Malamala Beach Club…" at bounding box center [1001, 18] width 142 height 36
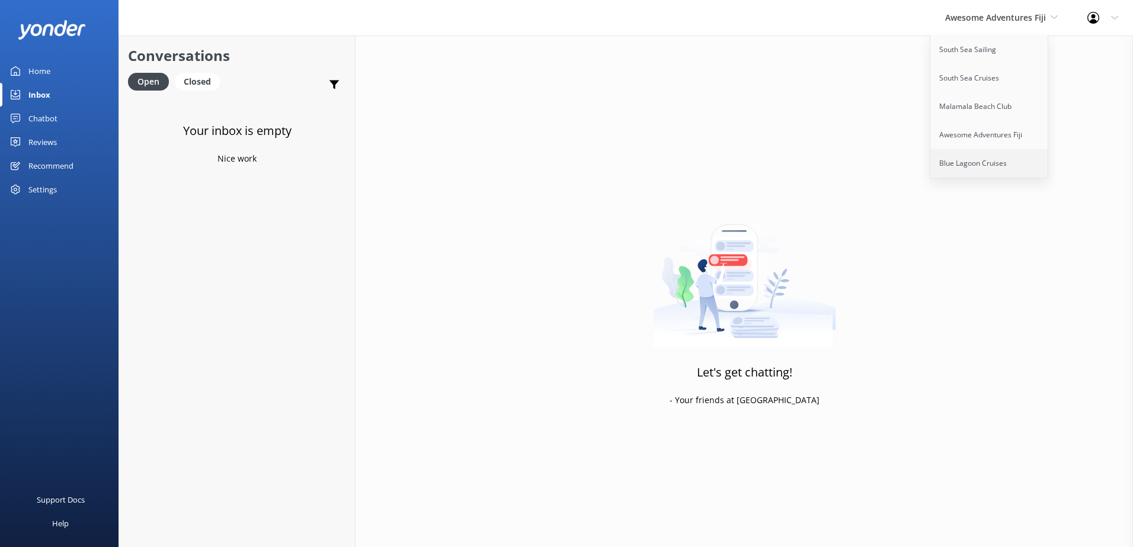
click at [999, 169] on link "Blue Lagoon Cruises" at bounding box center [989, 163] width 119 height 28
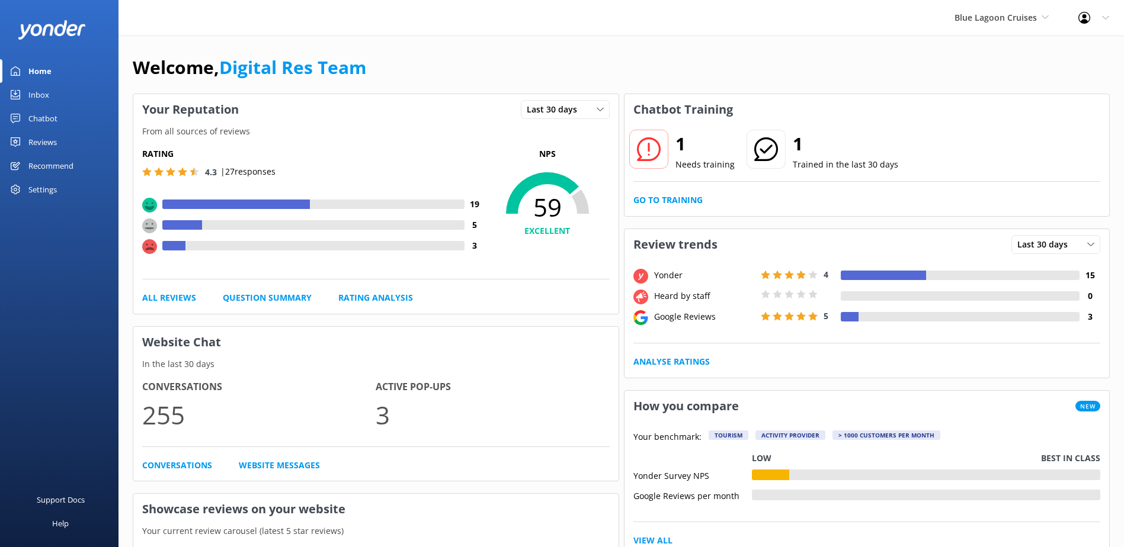
click at [70, 94] on link "Inbox" at bounding box center [59, 95] width 119 height 24
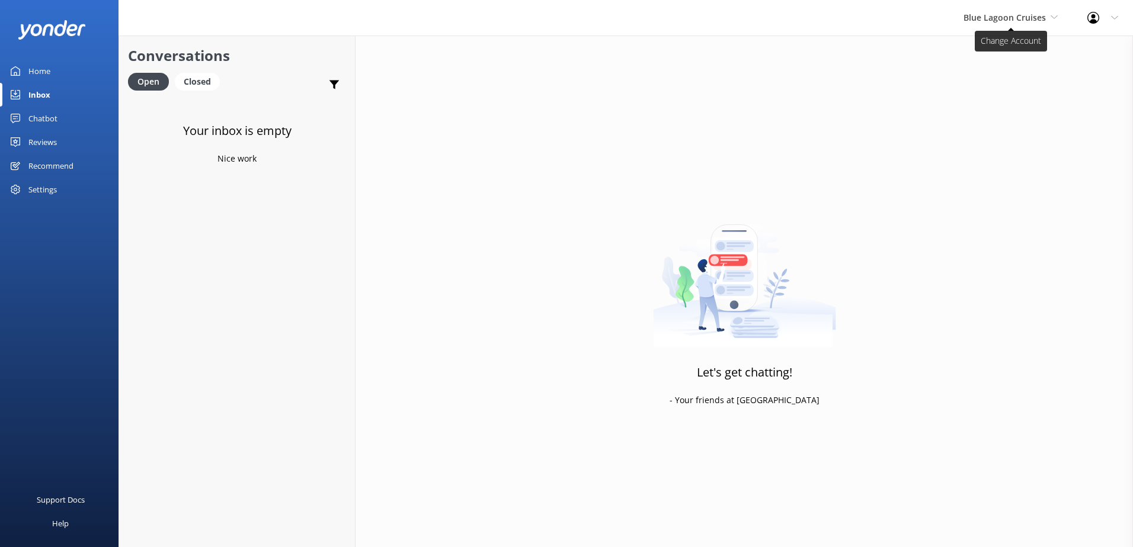
click at [981, 12] on span "Blue Lagoon Cruises" at bounding box center [1004, 17] width 82 height 11
click at [983, 47] on link "South Sea Sailing" at bounding box center [1008, 50] width 119 height 28
